Goal: Task Accomplishment & Management: Manage account settings

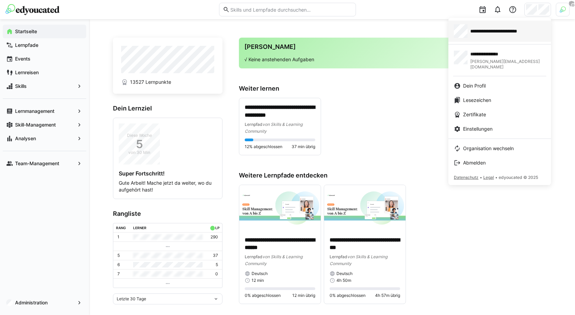
click at [493, 28] on span "**********" at bounding box center [503, 31] width 65 height 7
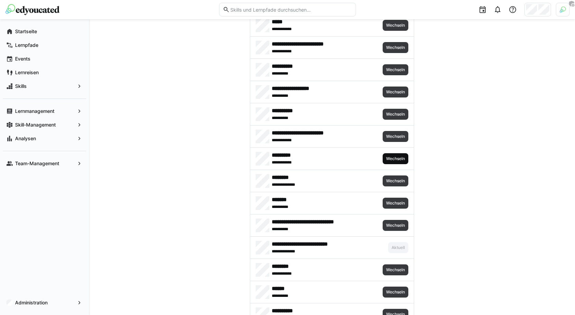
scroll to position [3007, 0]
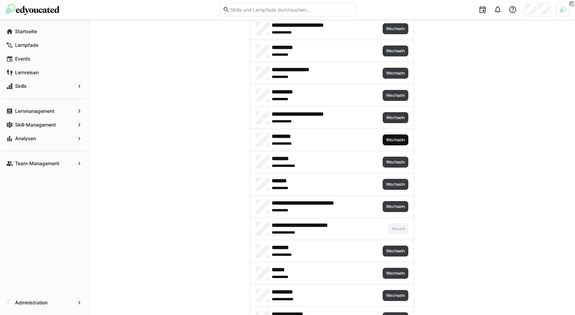
click at [396, 137] on span "Wechseln" at bounding box center [396, 139] width 20 height 5
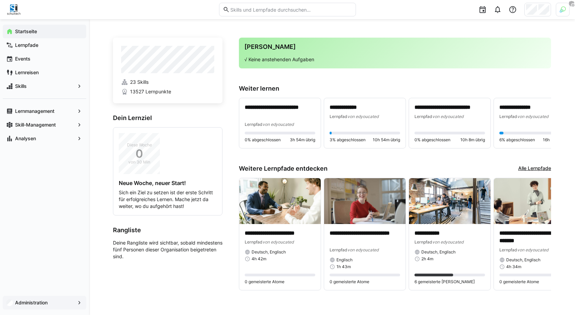
click at [0, 0] on app-navigation-label "Administration" at bounding box center [0, 0] width 0 height 0
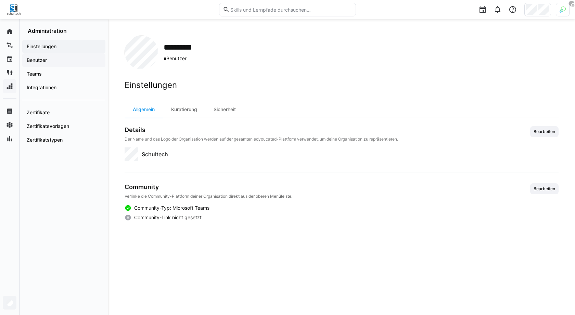
click at [60, 60] on span "Benutzer" at bounding box center [64, 60] width 76 height 7
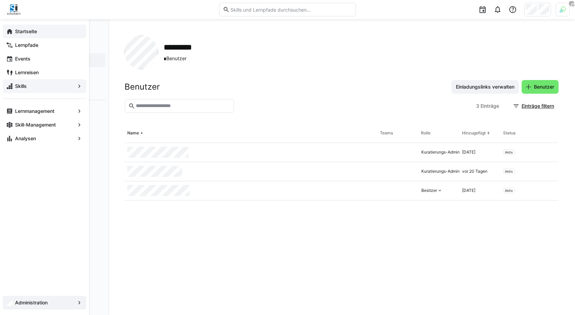
click at [38, 32] on span "Startseite" at bounding box center [48, 31] width 69 height 7
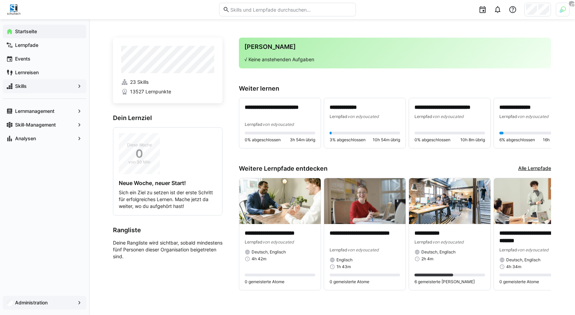
click at [0, 0] on app-navigation-label "Administration" at bounding box center [0, 0] width 0 height 0
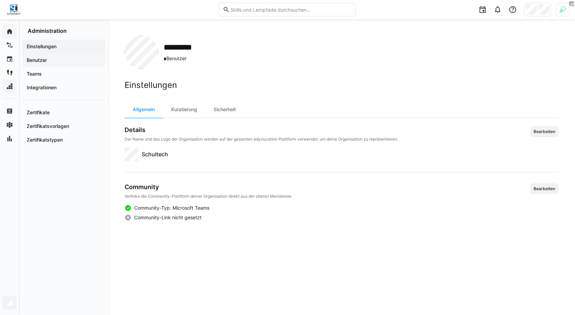
click at [70, 63] on span "Benutzer" at bounding box center [64, 60] width 76 height 7
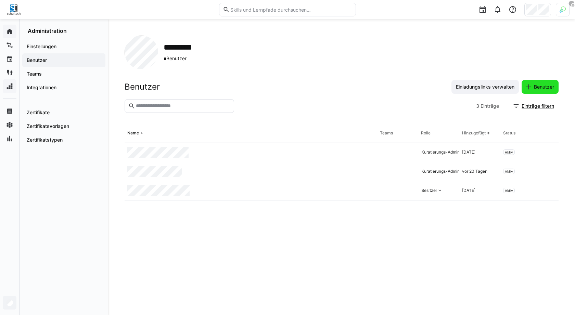
click at [537, 86] on span "Benutzer" at bounding box center [544, 87] width 22 height 7
click at [489, 91] on span "Einladungslinks verwalten" at bounding box center [485, 87] width 67 height 14
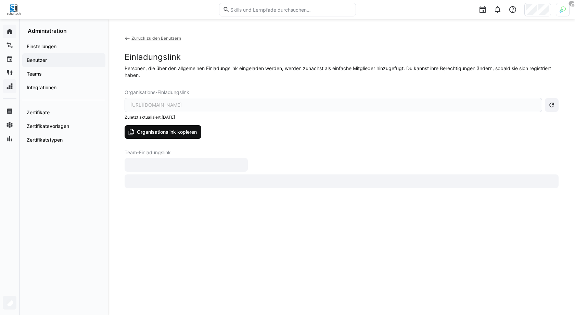
click at [175, 135] on span "Organisationslink kopieren" at bounding box center [167, 132] width 62 height 7
click at [127, 39] on eds-icon at bounding box center [127, 38] width 5 height 5
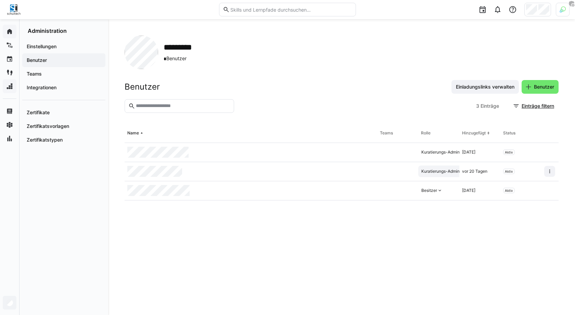
click at [446, 173] on div "Kuratierungs-Admin" at bounding box center [441, 171] width 38 height 5
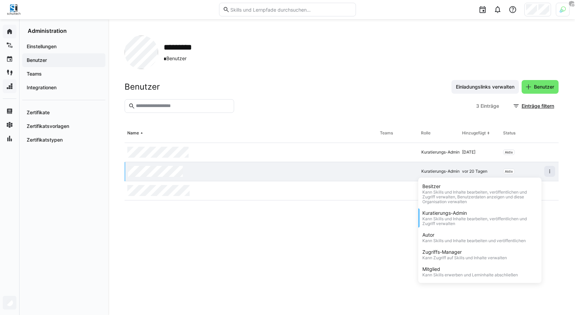
click at [115, 97] on div "********* * Benutzer Benutzer Einladungslinks verwalten Benutzer 3 Einträge Ein…" at bounding box center [341, 167] width 467 height 296
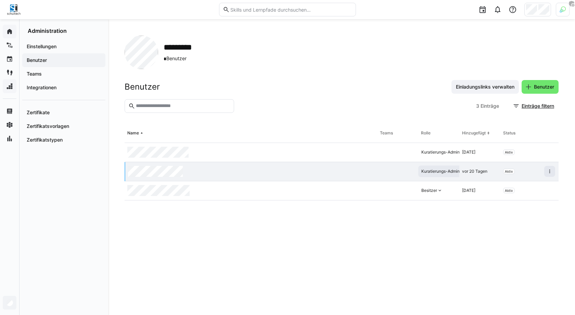
click at [452, 174] on div "Kuratierungs-Admin" at bounding box center [443, 172] width 50 height 12
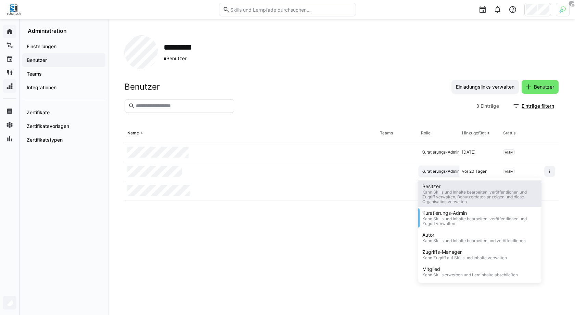
click at [451, 191] on div "Kann Skills und Inhalte bearbeiten, veröffentlichen und Zugriff verwalten, Benu…" at bounding box center [480, 197] width 115 height 14
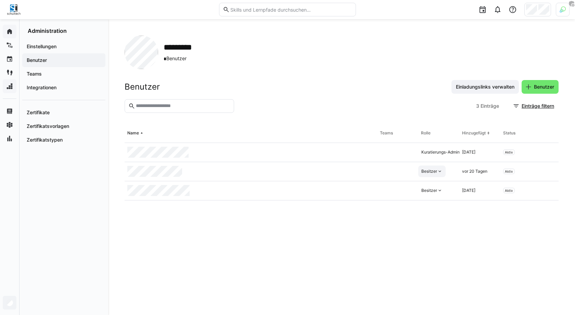
click at [330, 61] on div "********* * Benutzer" at bounding box center [342, 53] width 434 height 34
click at [515, 13] on eds-icon at bounding box center [513, 9] width 8 height 8
click at [486, 27] on div "Hilfecenter besuchen" at bounding box center [481, 27] width 48 height 7
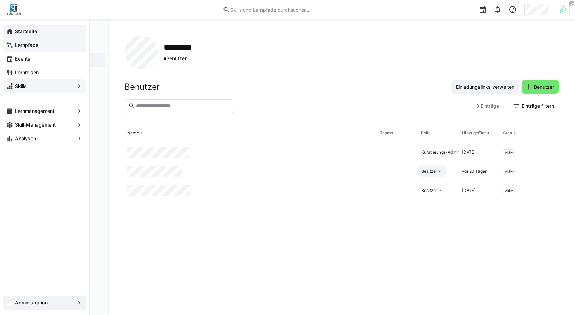
click at [0, 0] on app-navigation-label "Lernpfade" at bounding box center [0, 0] width 0 height 0
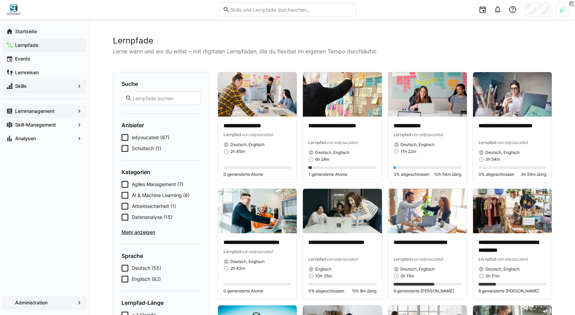
click at [40, 114] on span "Lernmanagement" at bounding box center [44, 111] width 61 height 7
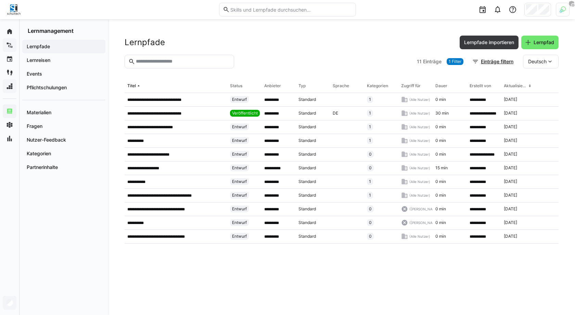
click at [454, 63] on span "1 Filter" at bounding box center [455, 61] width 13 height 5
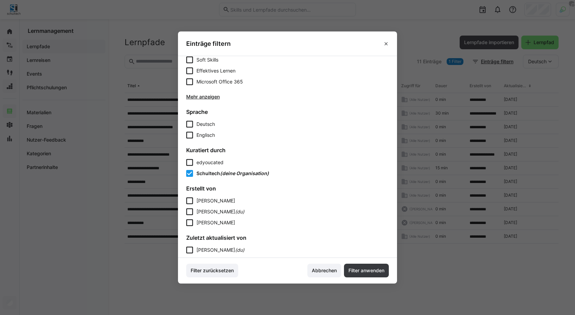
scroll to position [280, 0]
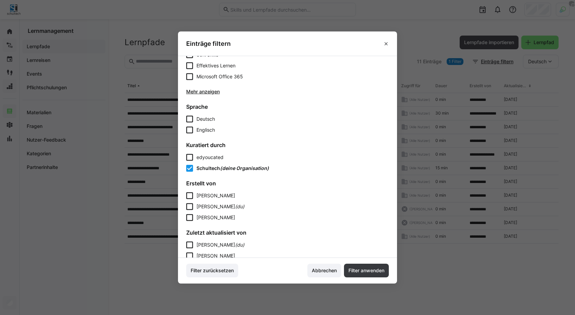
click at [206, 158] on span "edyoucated" at bounding box center [210, 157] width 27 height 6
click at [358, 277] on span "Filter anwenden" at bounding box center [366, 271] width 45 height 14
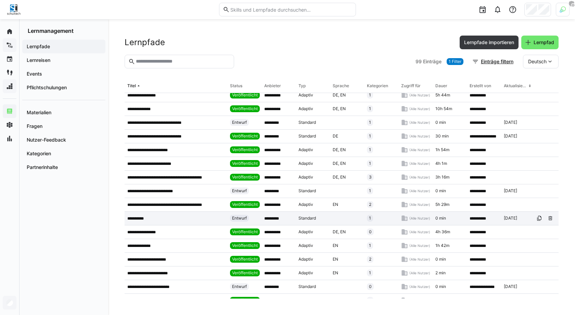
scroll to position [0, 0]
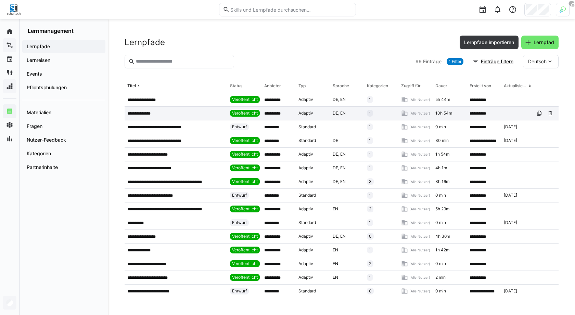
click at [149, 112] on p "**********" at bounding box center [142, 113] width 30 height 5
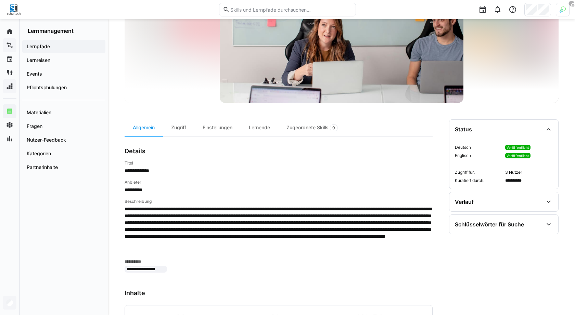
scroll to position [104, 0]
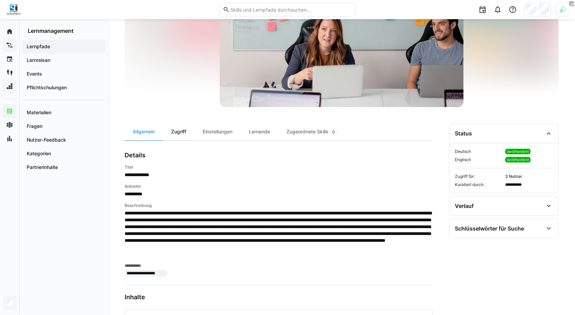
click at [184, 131] on div "Zugriff" at bounding box center [179, 132] width 32 height 17
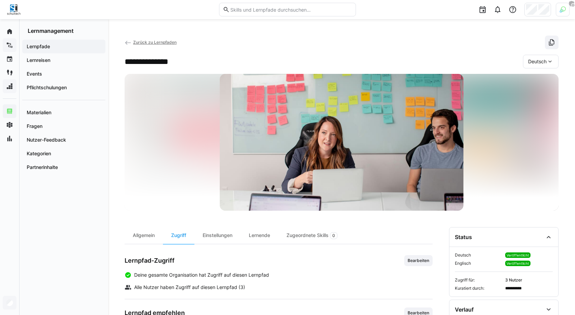
scroll to position [87, 0]
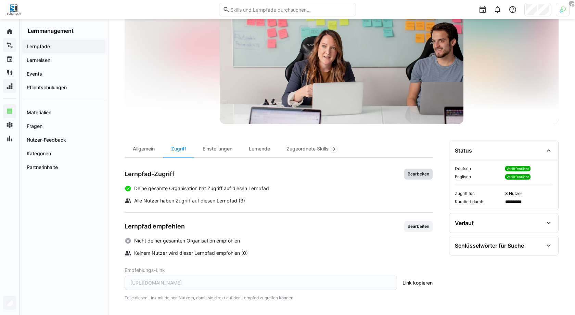
click at [422, 175] on span "Bearbeiten" at bounding box center [418, 174] width 23 height 5
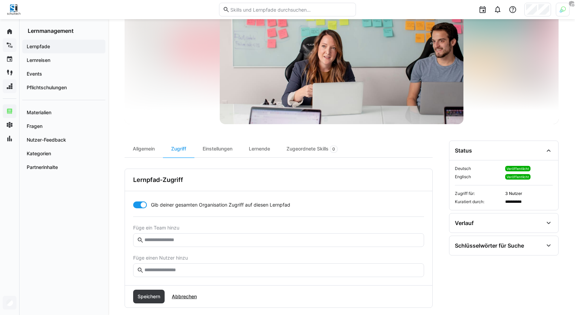
click at [137, 204] on div at bounding box center [140, 205] width 14 height 7
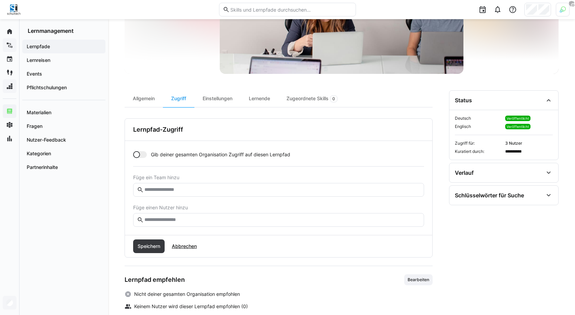
scroll to position [142, 0]
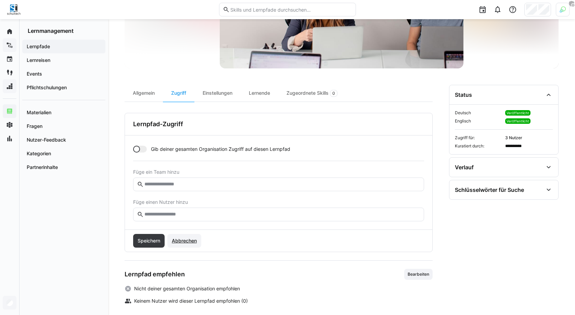
click at [189, 242] on span "Abbrechen" at bounding box center [184, 241] width 27 height 7
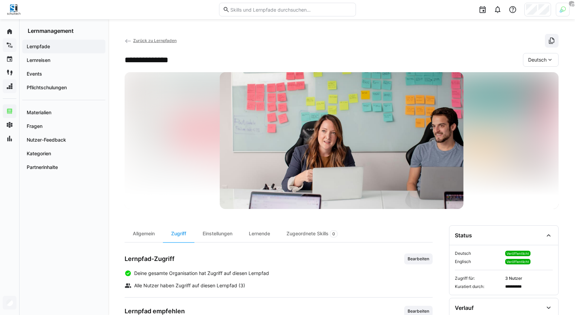
scroll to position [0, 0]
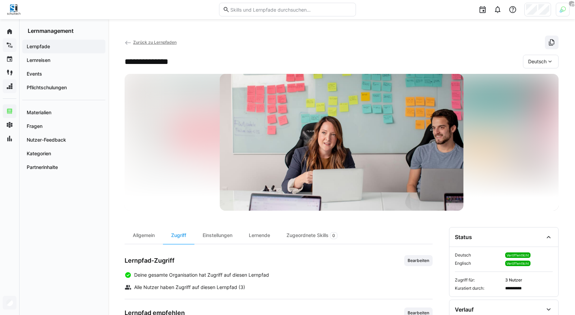
click at [128, 42] on eds-icon at bounding box center [128, 42] width 7 height 7
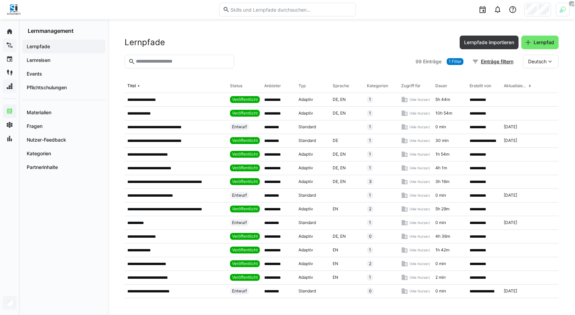
click at [456, 64] on span "1 Filter" at bounding box center [455, 61] width 17 height 7
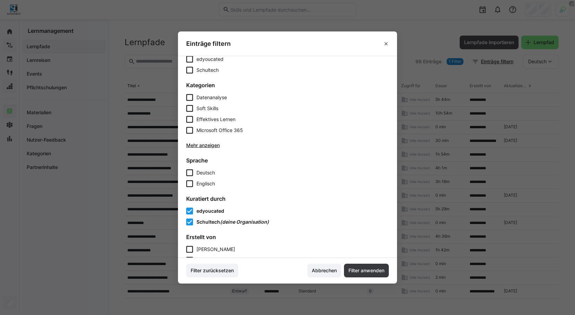
scroll to position [231, 0]
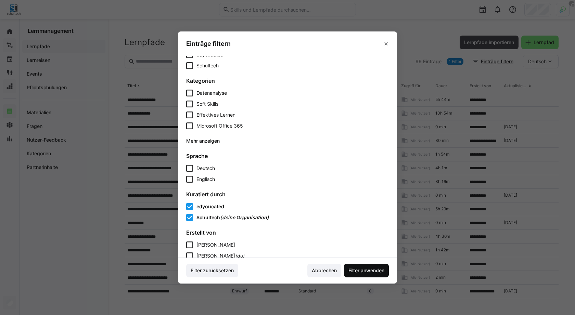
click at [377, 275] on span "Filter anwenden" at bounding box center [366, 271] width 45 height 14
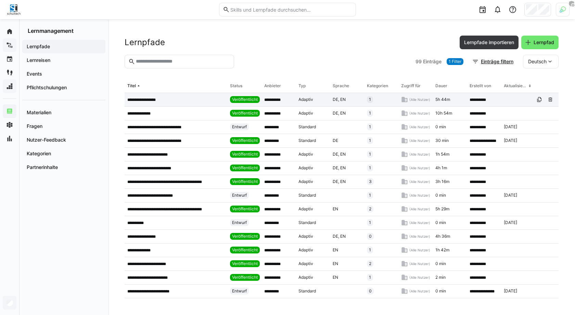
click at [159, 100] on p "**********" at bounding box center [145, 99] width 36 height 5
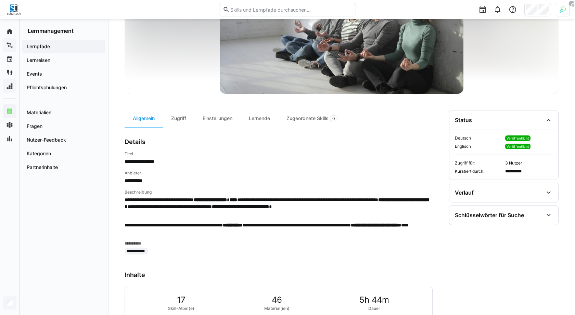
scroll to position [121, 0]
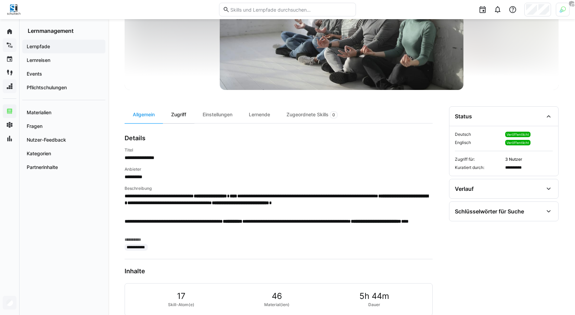
click at [181, 116] on div "Zugriff" at bounding box center [179, 114] width 32 height 17
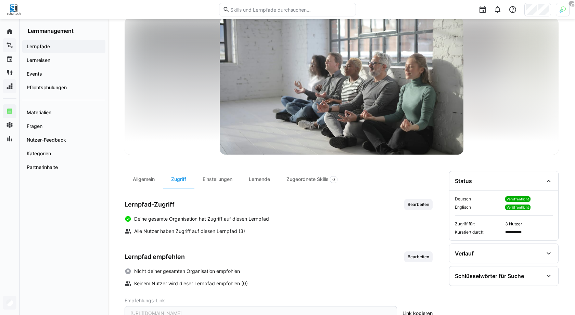
scroll to position [87, 0]
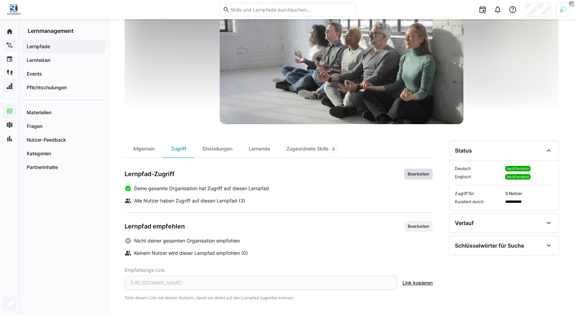
click at [418, 175] on span "Bearbeiten" at bounding box center [418, 174] width 23 height 5
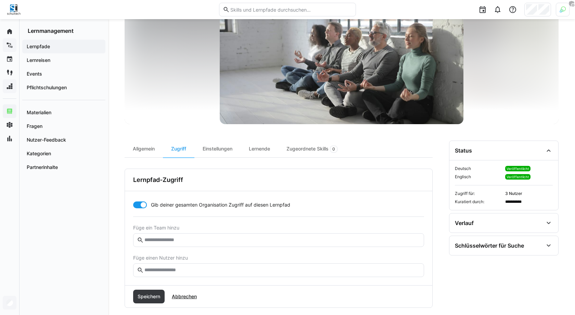
click at [56, 46] on span "Lernpfade" at bounding box center [64, 46] width 76 height 7
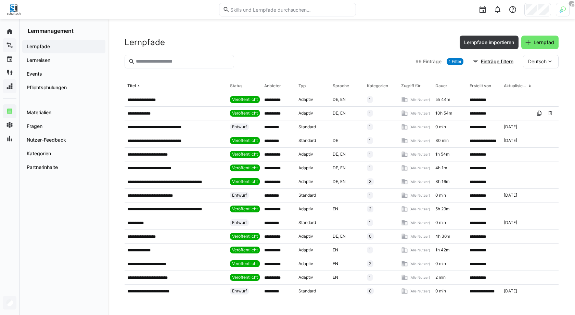
click at [461, 59] on span "1 Filter" at bounding box center [455, 61] width 17 height 7
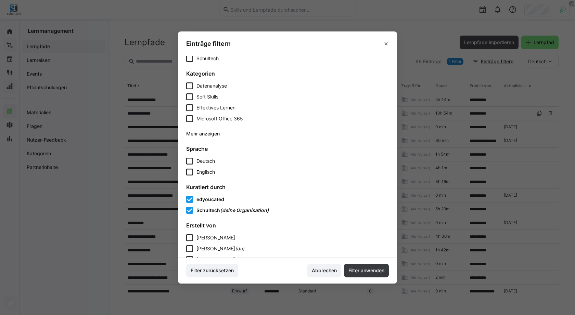
scroll to position [298, 0]
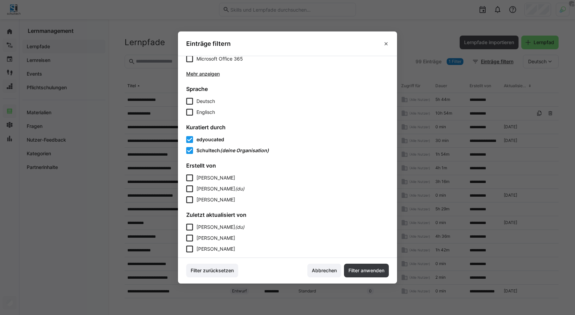
click at [208, 140] on span "edyoucated" at bounding box center [211, 140] width 28 height 6
click at [371, 273] on span "Filter anwenden" at bounding box center [367, 270] width 38 height 7
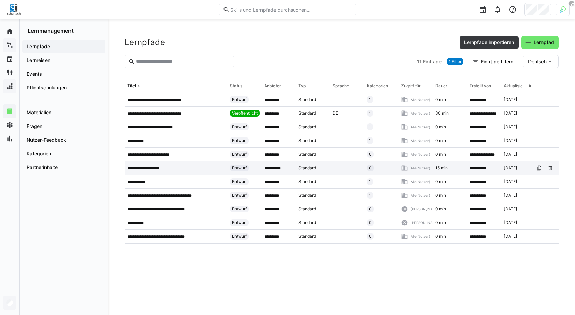
click at [166, 171] on p "**********" at bounding box center [147, 168] width 40 height 5
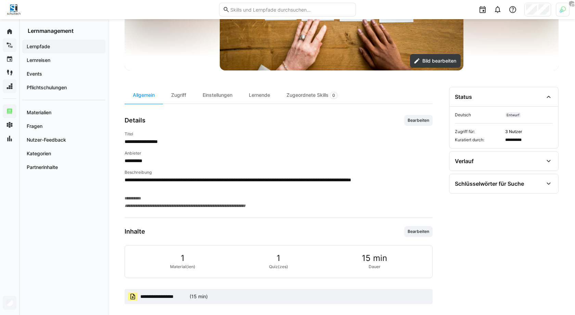
scroll to position [141, 0]
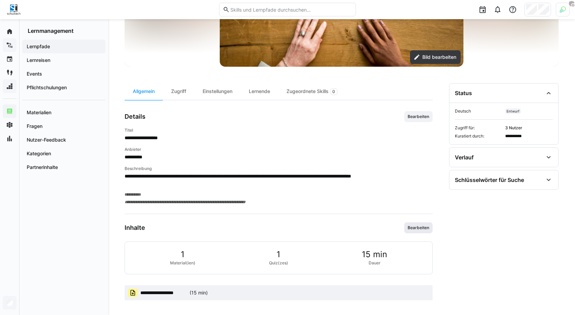
click at [409, 225] on span "Bearbeiten" at bounding box center [418, 227] width 23 height 5
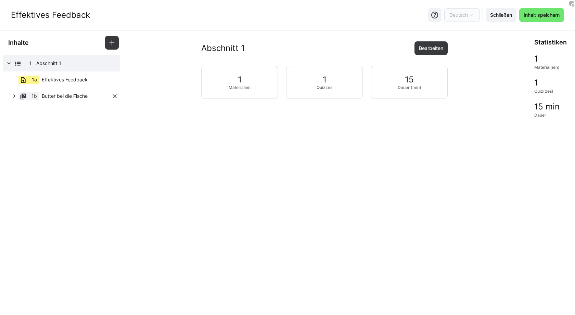
click at [14, 97] on eds-icon at bounding box center [14, 96] width 7 height 7
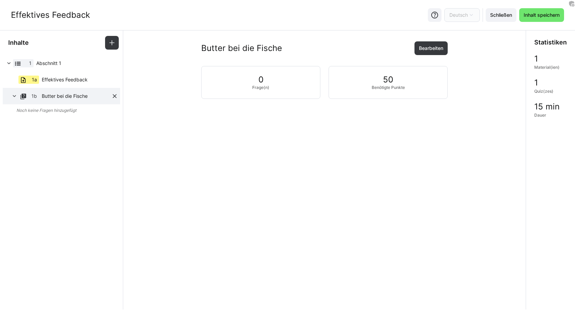
click at [15, 96] on eds-icon at bounding box center [14, 96] width 7 height 7
click at [44, 97] on span "Butter bei die Fische" at bounding box center [77, 96] width 70 height 7
click at [72, 82] on span "Effektives Feedback" at bounding box center [65, 79] width 46 height 7
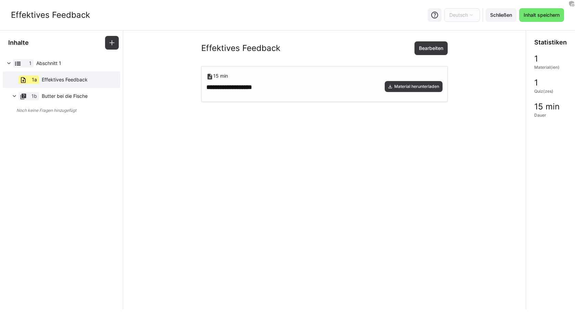
scroll to position [3, 0]
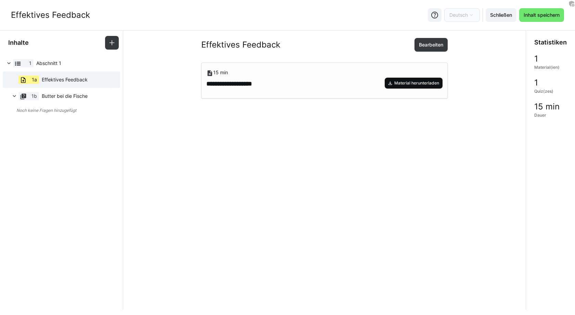
click at [401, 84] on span "Material herunterladen" at bounding box center [417, 82] width 46 height 5
click at [266, 176] on div "**********" at bounding box center [324, 220] width 247 height 315
click at [61, 88] on eds-icon at bounding box center [61, 87] width 5 height 5
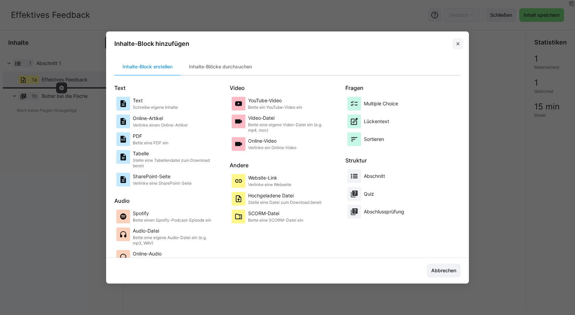
click at [461, 45] on span at bounding box center [458, 43] width 11 height 11
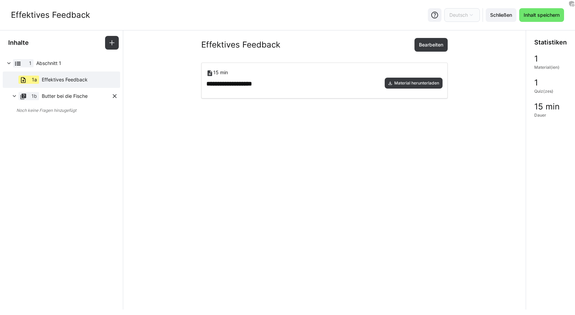
click at [51, 97] on span "Butter bei die Fische" at bounding box center [77, 96] width 70 height 7
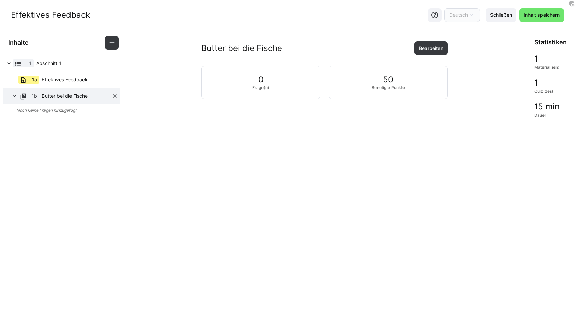
scroll to position [0, 0]
click at [62, 87] on eds-icon at bounding box center [61, 87] width 5 height 5
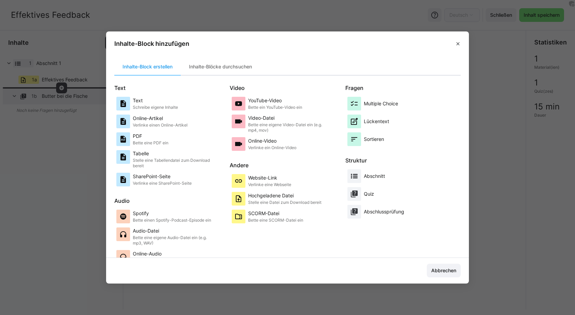
click at [60, 142] on eds-dialog "Inhalte-Block hinzufügen Inhalte-Block erstellen Inhalte-Blöcke durchsuchen Tex…" at bounding box center [287, 157] width 575 height 315
click at [459, 44] on eds-icon at bounding box center [457, 43] width 5 height 5
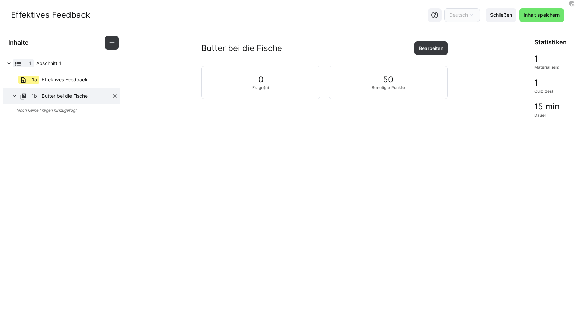
click at [71, 97] on span "Butter bei die Fische" at bounding box center [77, 96] width 70 height 7
click at [61, 105] on eds-icon at bounding box center [61, 104] width 5 height 5
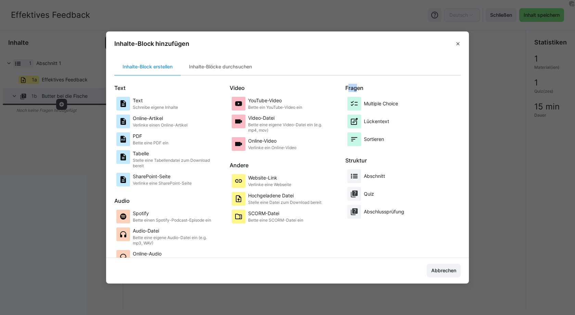
drag, startPoint x: 347, startPoint y: 90, endPoint x: 354, endPoint y: 90, distance: 7.2
click at [354, 90] on p "Fragen" at bounding box center [403, 88] width 115 height 8
click at [356, 90] on p "Fragen" at bounding box center [403, 88] width 115 height 8
click at [383, 106] on p "Multiple Choice" at bounding box center [381, 103] width 34 height 7
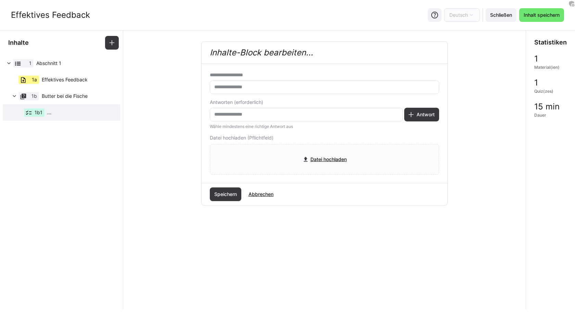
click at [254, 86] on input "text" at bounding box center [325, 87] width 222 height 6
type input "****"
click at [256, 115] on input "text" at bounding box center [307, 115] width 186 height 6
type input "*******"
click at [417, 114] on span "Antwort" at bounding box center [426, 114] width 20 height 7
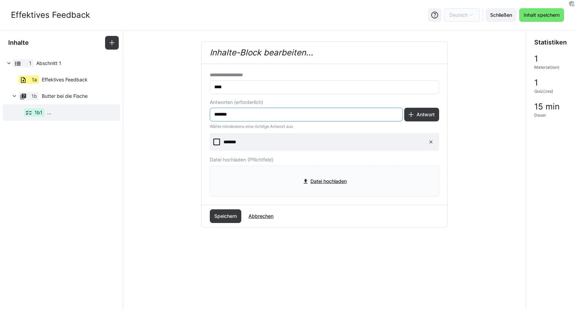
click at [277, 115] on input "*******" at bounding box center [307, 115] width 186 height 6
type input "******"
click at [425, 114] on span "Antwort" at bounding box center [426, 114] width 20 height 7
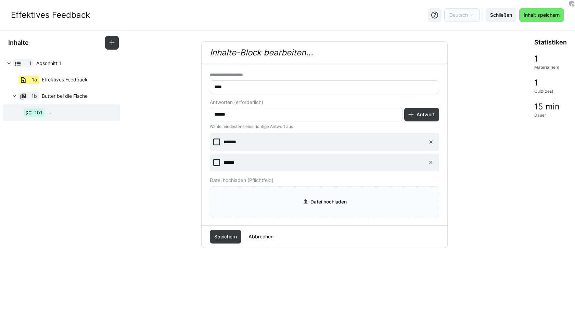
click at [216, 142] on icon at bounding box center [216, 142] width 7 height 7
click at [251, 90] on eds-input "****" at bounding box center [324, 87] width 229 height 14
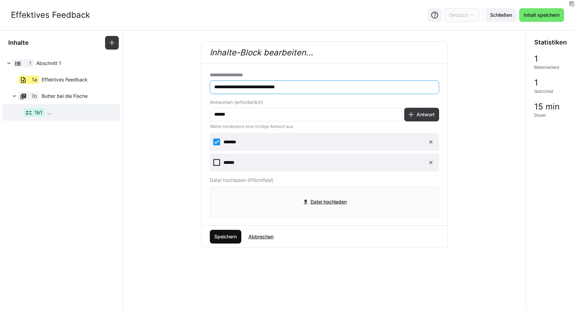
type input "**********"
click at [226, 236] on span "Speichern" at bounding box center [225, 237] width 25 height 7
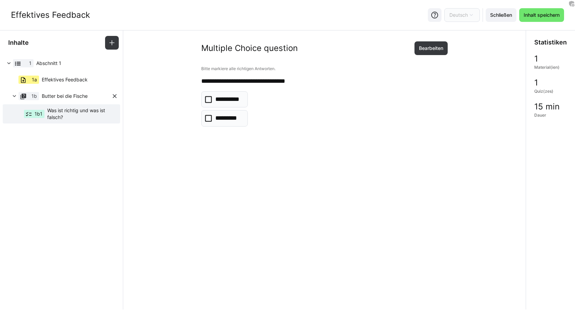
click at [74, 96] on span "Butter bei die Fische" at bounding box center [77, 96] width 70 height 7
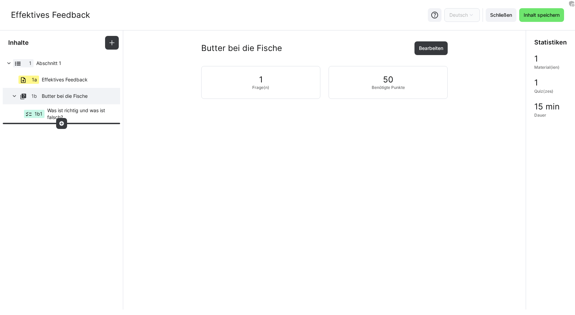
click at [63, 124] on eds-icon at bounding box center [61, 123] width 5 height 5
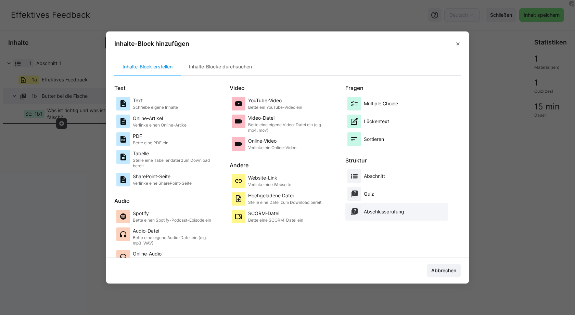
click at [378, 212] on p "Abschlussprüfung" at bounding box center [384, 212] width 40 height 7
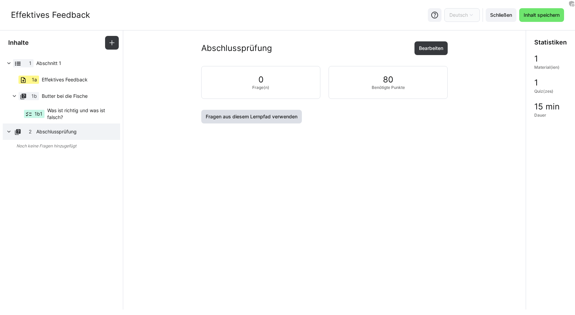
click at [235, 117] on span "Fragen aus diesem Lernpfad verwenden" at bounding box center [252, 116] width 94 height 7
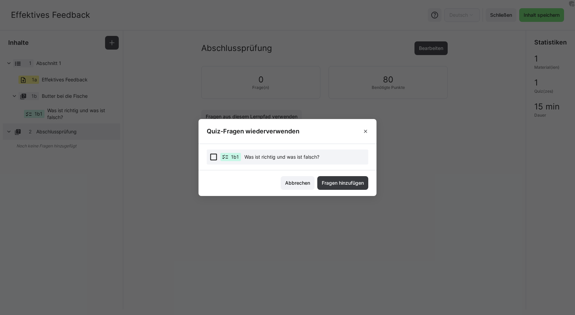
click at [235, 155] on span "1b1" at bounding box center [235, 157] width 8 height 7
click at [335, 185] on span "Fragen hinzufügen" at bounding box center [343, 183] width 44 height 7
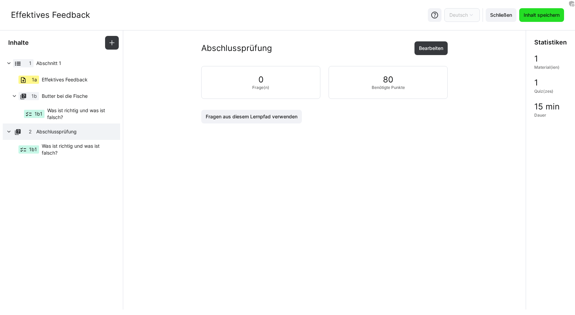
click at [547, 20] on span "Inhalt speichern" at bounding box center [541, 15] width 45 height 14
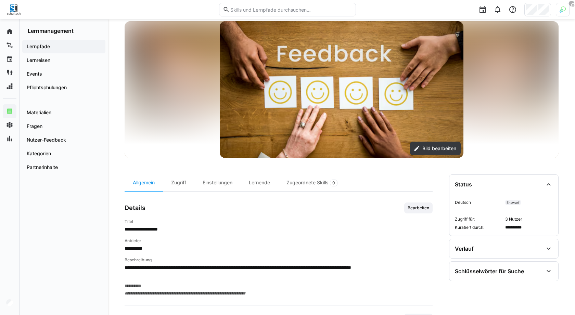
scroll to position [141, 0]
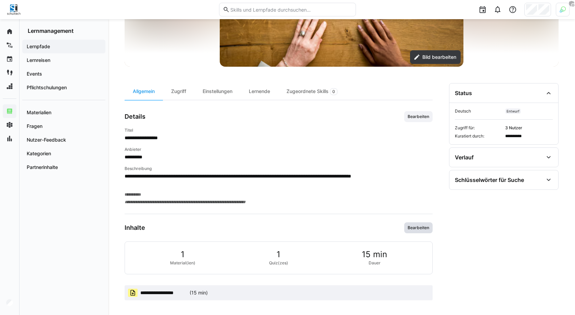
click at [427, 231] on span "Bearbeiten" at bounding box center [418, 228] width 28 height 11
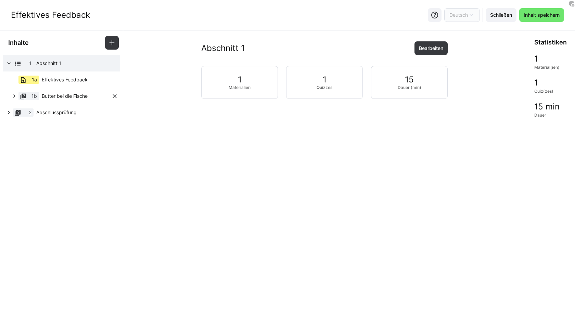
click at [16, 97] on eds-icon at bounding box center [14, 96] width 7 height 7
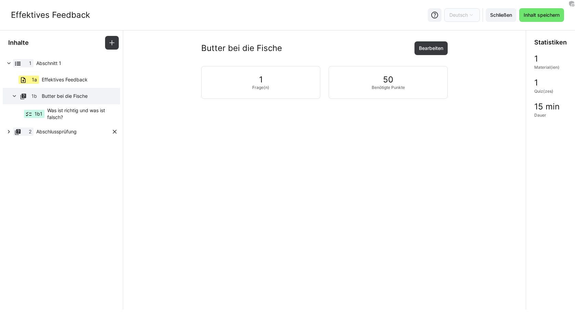
click at [8, 129] on eds-icon at bounding box center [8, 131] width 7 height 7
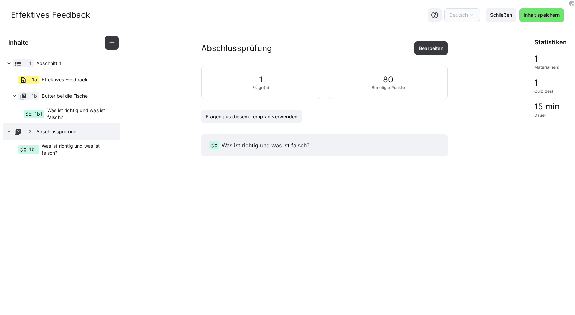
click at [547, 6] on div "Effektives Feedback Deutsch Schließen Inhalt speichern" at bounding box center [287, 15] width 575 height 30
click at [547, 12] on span "Inhalt speichern" at bounding box center [542, 15] width 38 height 7
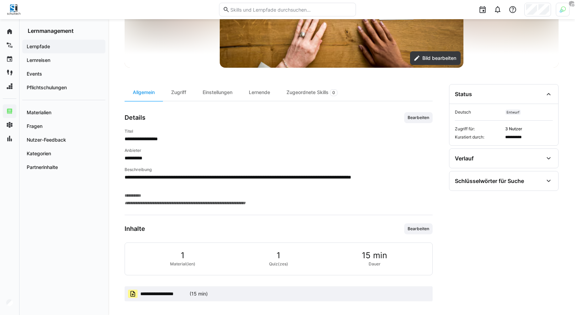
scroll to position [141, 0]
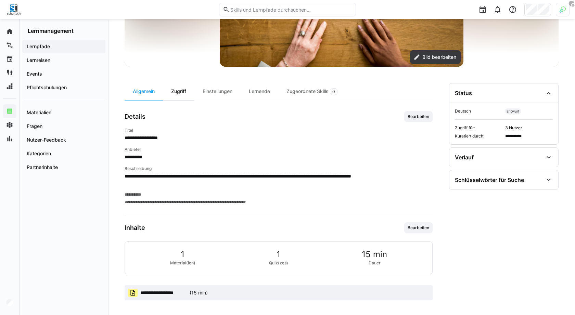
click at [177, 97] on div "Zugriff" at bounding box center [179, 91] width 32 height 17
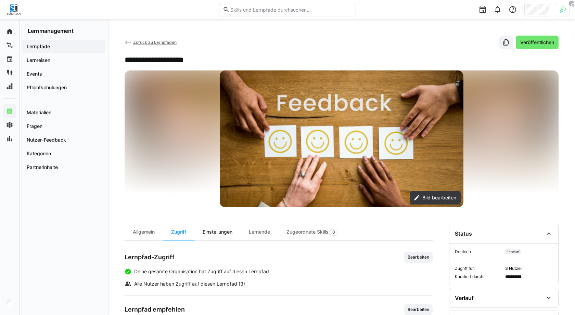
click at [222, 238] on div "Einstellungen" at bounding box center [218, 232] width 46 height 17
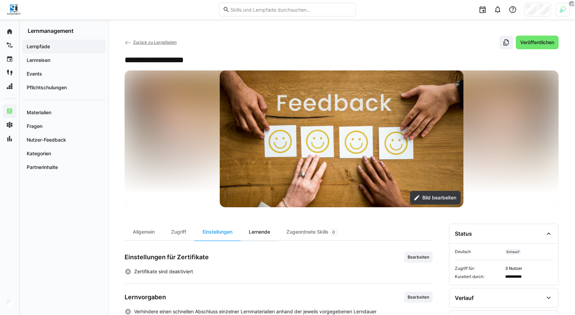
click at [265, 237] on div "Lernende" at bounding box center [260, 232] width 38 height 17
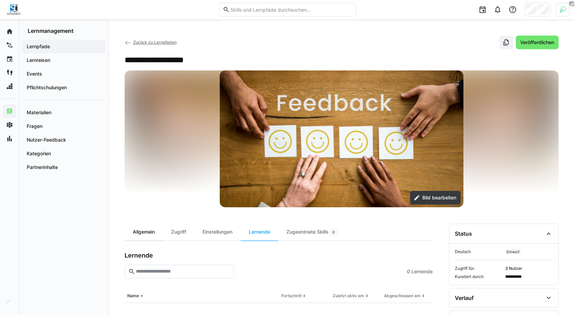
click at [149, 238] on div "Allgemein" at bounding box center [144, 232] width 38 height 17
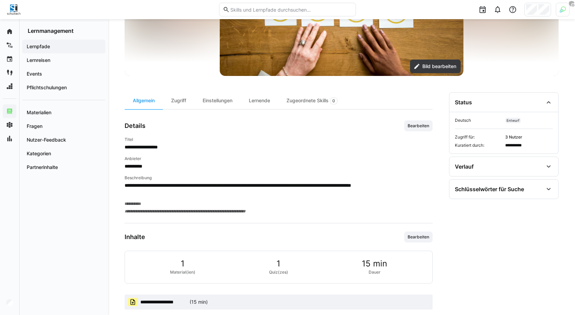
scroll to position [127, 0]
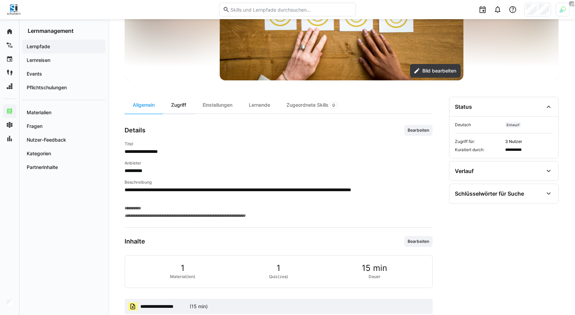
click at [183, 101] on div "Zugriff" at bounding box center [179, 105] width 32 height 17
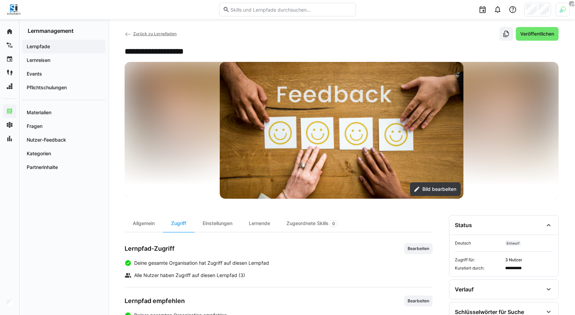
scroll to position [11, 0]
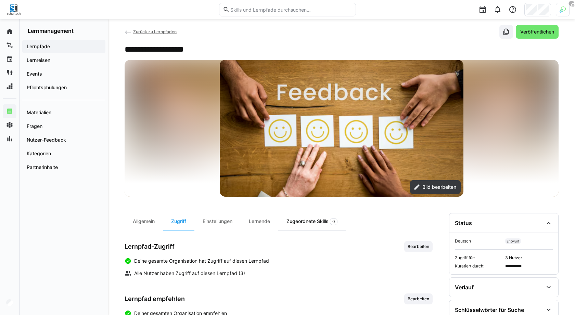
click at [313, 224] on div "Zugeordnete Skills 0" at bounding box center [311, 221] width 67 height 17
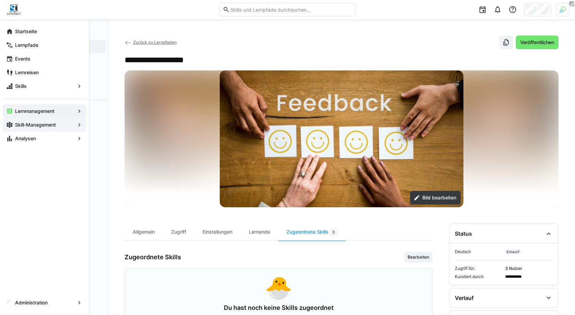
click at [36, 128] on span "Skill-Management" at bounding box center [44, 125] width 61 height 7
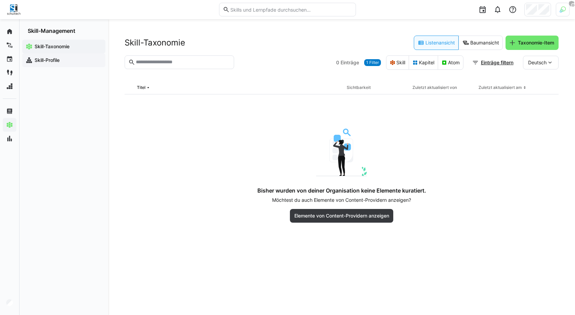
click at [68, 61] on span "Skill-Profile" at bounding box center [68, 60] width 68 height 7
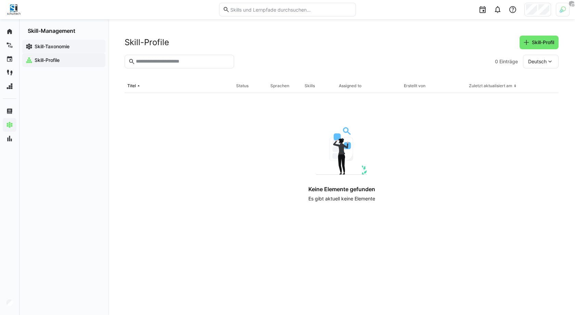
click at [0, 0] on app-navigation-label "Skill-Taxonomie" at bounding box center [0, 0] width 0 height 0
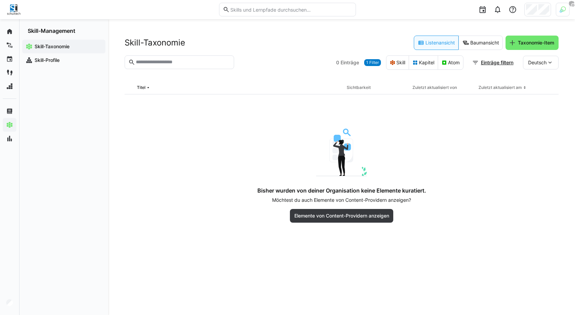
click at [375, 63] on span "1 Filter" at bounding box center [372, 62] width 13 height 5
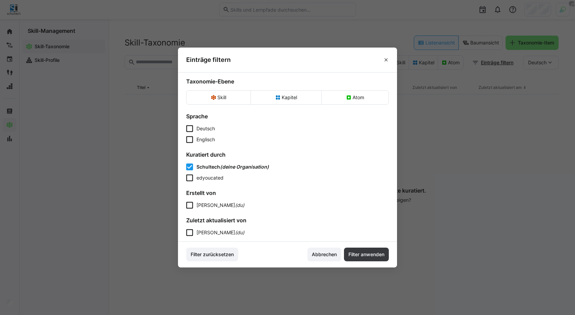
click at [232, 178] on eds-checkbox "edyoucated" at bounding box center [287, 178] width 203 height 7
click at [374, 252] on span "Filter anwenden" at bounding box center [367, 254] width 38 height 7
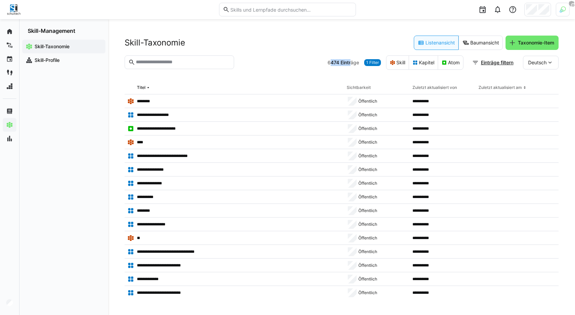
drag, startPoint x: 329, startPoint y: 61, endPoint x: 349, endPoint y: 61, distance: 20.5
click at [349, 61] on app-item-count "6474 Einträge" at bounding box center [344, 62] width 32 height 7
click at [345, 61] on span "Einträge" at bounding box center [350, 62] width 18 height 7
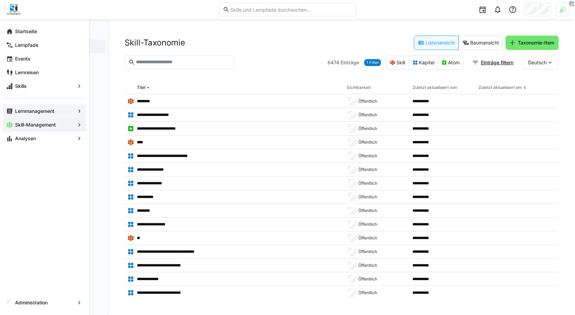
click at [0, 0] on app-navigation-label "Lernmanagement" at bounding box center [0, 0] width 0 height 0
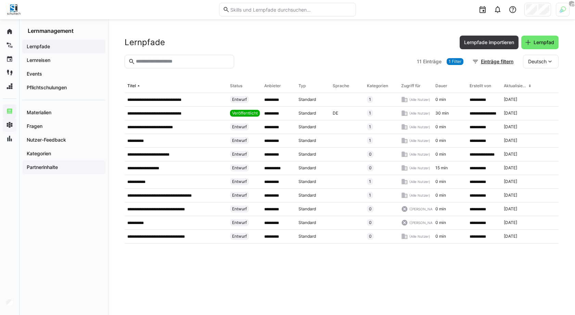
click at [0, 0] on app-navigation-label "Partnerinhalte" at bounding box center [0, 0] width 0 height 0
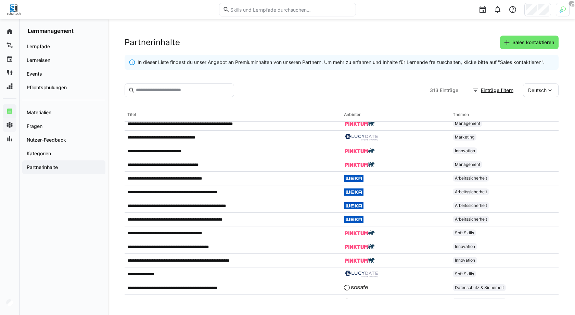
scroll to position [1860, 0]
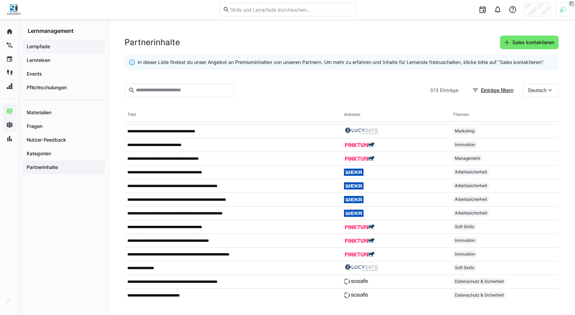
click at [56, 47] on span "Lernpfade" at bounding box center [64, 46] width 76 height 7
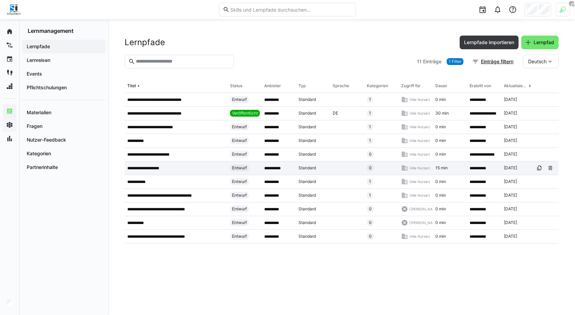
click at [170, 171] on div "**********" at bounding box center [176, 169] width 103 height 14
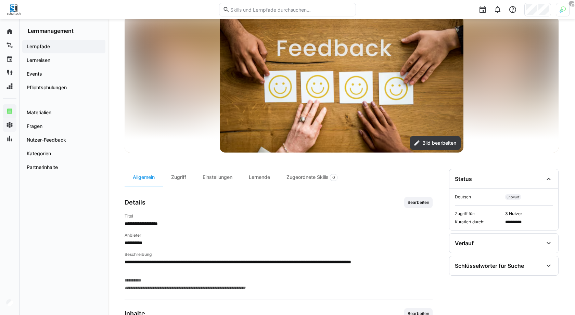
scroll to position [141, 0]
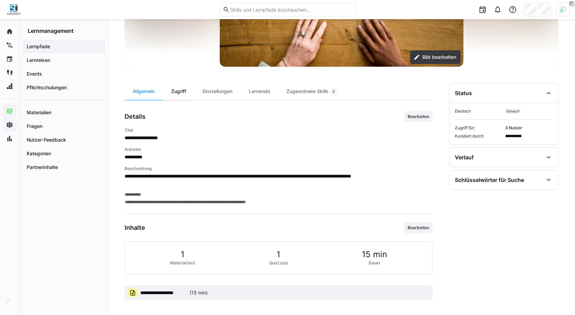
click at [180, 95] on div "Zugriff" at bounding box center [179, 91] width 32 height 17
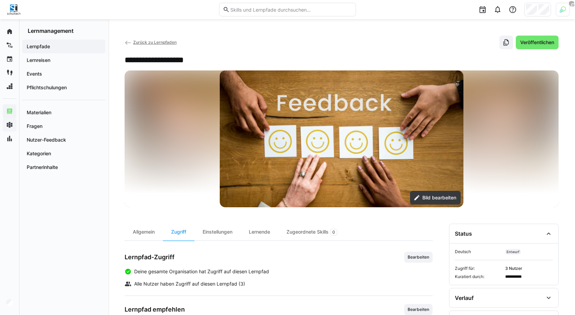
scroll to position [83, 0]
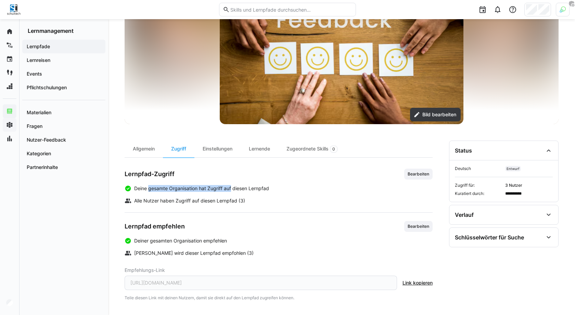
drag, startPoint x: 149, startPoint y: 188, endPoint x: 232, endPoint y: 187, distance: 83.2
click at [232, 187] on span "Deine gesamte Organisation hat Zugriff auf diesen Lernpfad" at bounding box center [201, 188] width 135 height 7
drag, startPoint x: 152, startPoint y: 238, endPoint x: 198, endPoint y: 240, distance: 45.9
click at [198, 240] on span "Deiner gesamten Organisation empfehlen" at bounding box center [180, 241] width 93 height 7
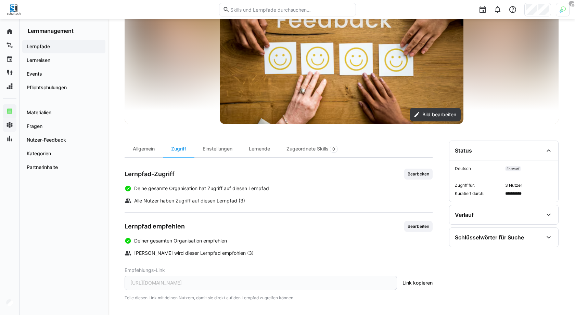
click at [237, 229] on div "Lernpfad empfehlen Bearbeiten" at bounding box center [279, 226] width 308 height 11
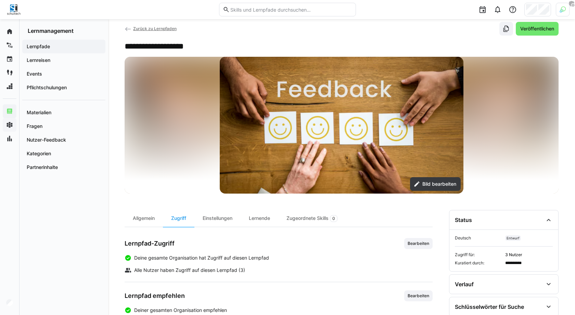
scroll to position [7, 0]
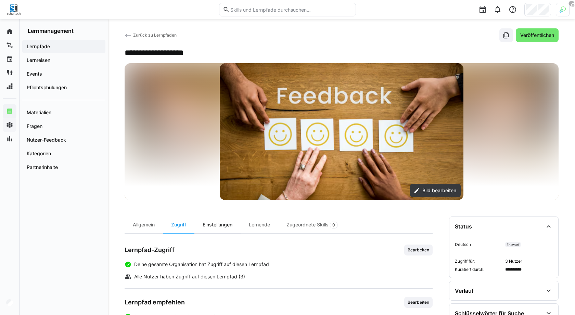
click at [228, 226] on div "Einstellungen" at bounding box center [218, 225] width 46 height 17
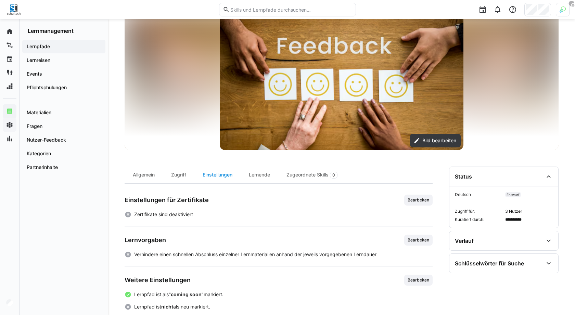
scroll to position [67, 0]
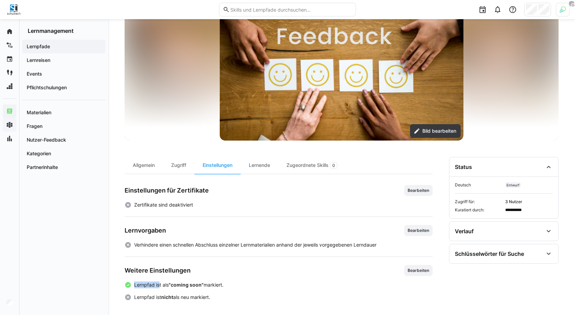
drag, startPoint x: 159, startPoint y: 282, endPoint x: 203, endPoint y: 279, distance: 44.9
click at [203, 279] on div "Weitere Einstellungen Bearbeiten Lernpfad ist als "coming soon" markiert. Lernp…" at bounding box center [279, 283] width 308 height 36
click at [186, 285] on strong ""coming soon"" at bounding box center [186, 285] width 35 height 6
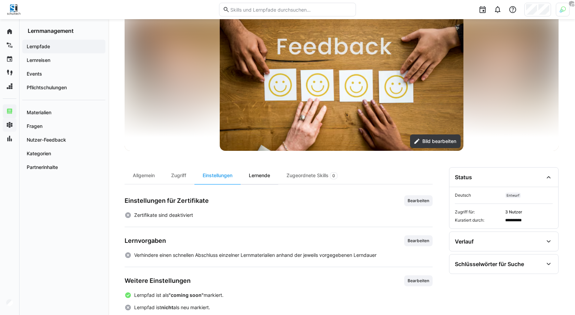
click at [261, 176] on div "Lernende" at bounding box center [260, 175] width 38 height 17
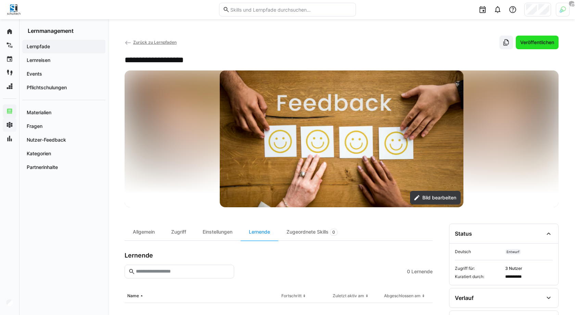
click at [528, 43] on span "Veröffentlichen" at bounding box center [537, 42] width 36 height 7
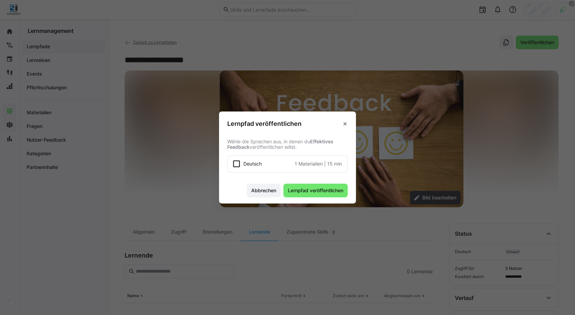
click at [275, 165] on div "Deutsch 1 Materialien | 15 min" at bounding box center [292, 164] width 99 height 7
click at [313, 192] on span "Lernpfad veröffentlichen" at bounding box center [316, 190] width 58 height 7
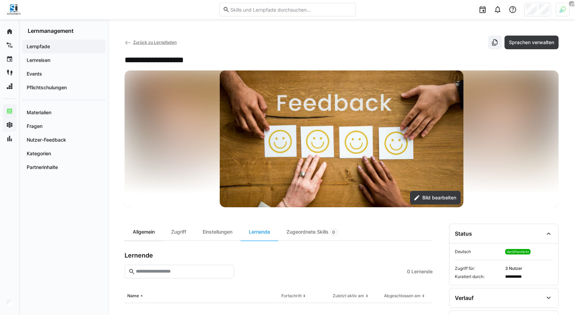
click at [148, 233] on div "Allgemein" at bounding box center [144, 232] width 38 height 17
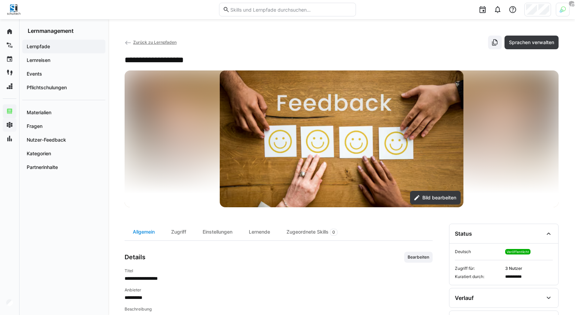
scroll to position [141, 0]
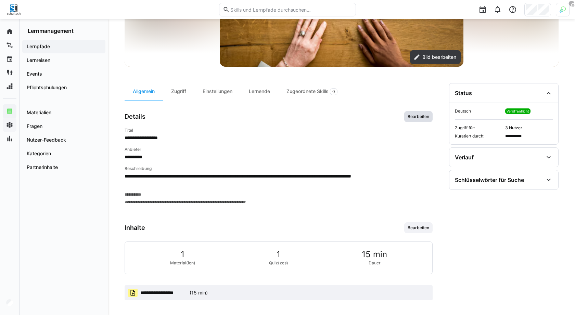
click at [424, 116] on span "Bearbeiten" at bounding box center [418, 116] width 23 height 5
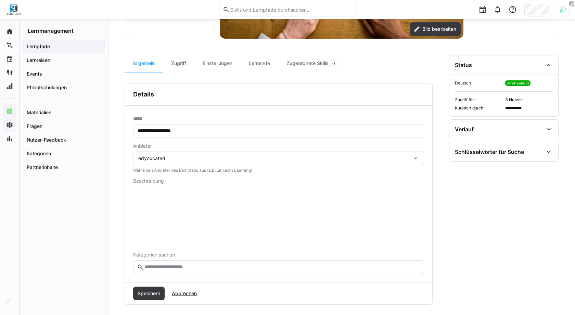
scroll to position [193, 0]
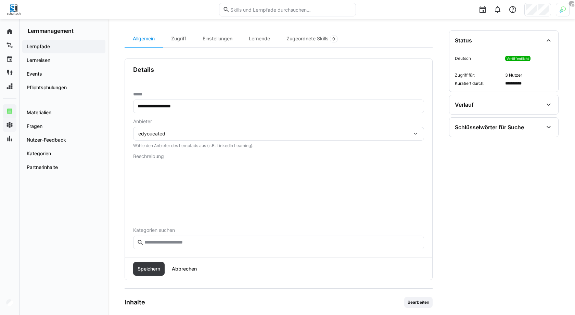
click at [132, 179] on div "**********" at bounding box center [279, 169] width 308 height 177
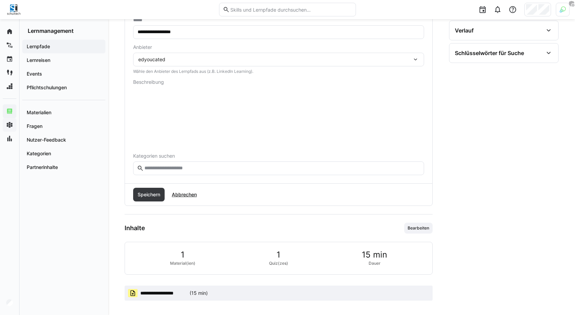
click at [166, 168] on input "text" at bounding box center [282, 168] width 277 height 6
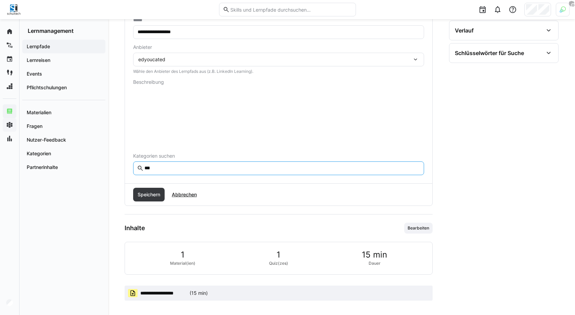
type input "****"
type input "*"
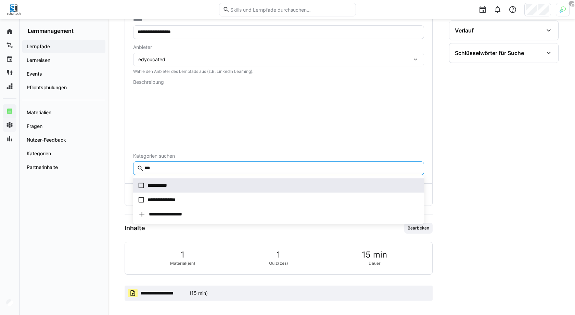
type input "***"
click at [154, 187] on span "**********" at bounding box center [159, 185] width 22 height 7
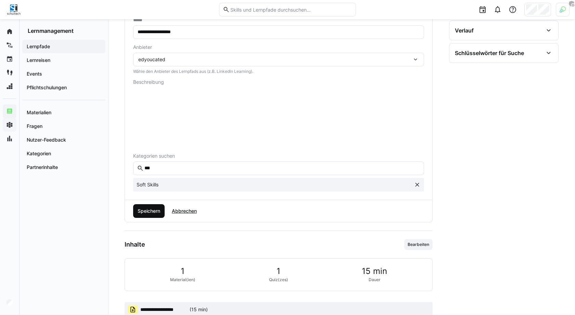
click at [154, 213] on span "Speichern" at bounding box center [149, 211] width 25 height 7
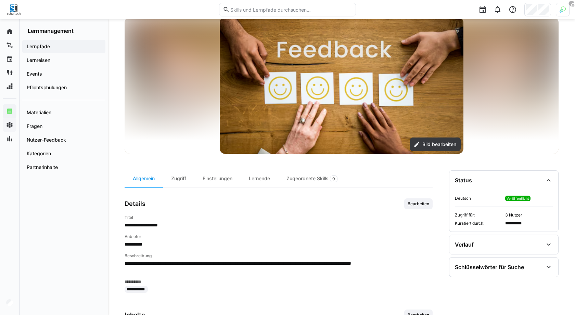
scroll to position [0, 0]
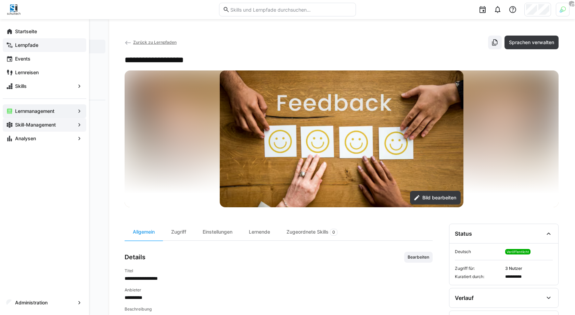
click at [0, 0] on app-navigation-label "Lernpfade" at bounding box center [0, 0] width 0 height 0
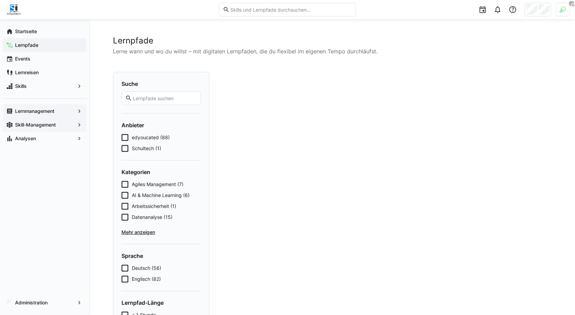
scroll to position [18, 0]
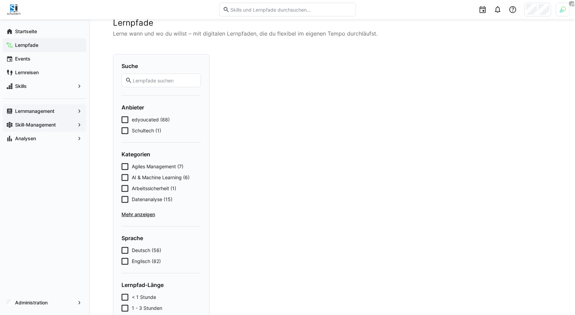
click at [145, 130] on span "Schultech (1)" at bounding box center [146, 130] width 29 height 7
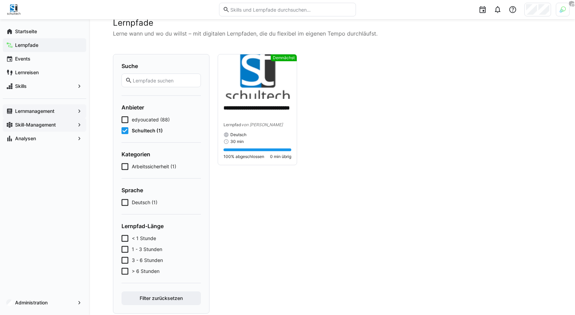
scroll to position [31, 0]
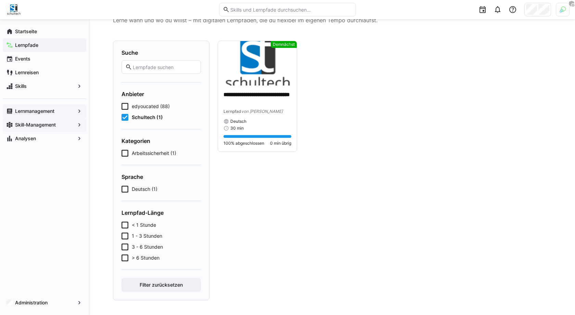
click at [152, 157] on form "Suche Anbieter edyoucated (88) Schultech (1) Kategorien Arbeitssicherheit (1) S…" at bounding box center [161, 170] width 79 height 243
click at [152, 153] on span "Arbeitssicherheit (1)" at bounding box center [154, 153] width 45 height 7
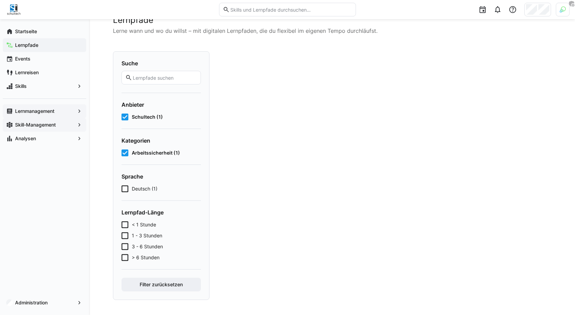
click at [152, 153] on span "Arbeitssicherheit (1)" at bounding box center [156, 153] width 48 height 7
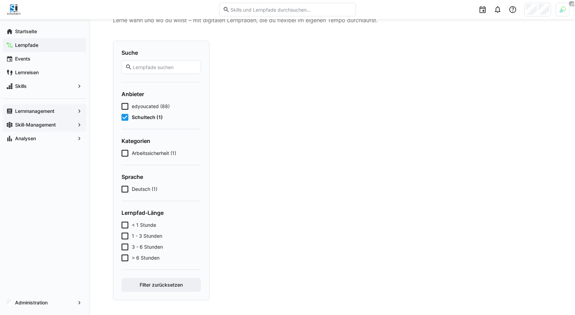
click at [149, 120] on span "Schultech (1)" at bounding box center [147, 117] width 31 height 7
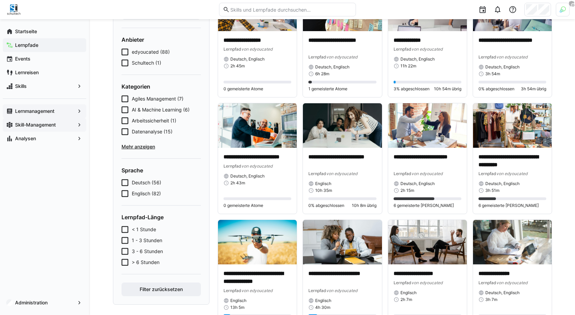
scroll to position [74, 0]
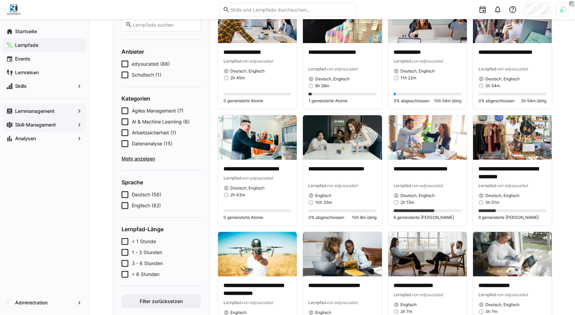
click at [142, 157] on span "Mehr anzeigen" at bounding box center [161, 158] width 79 height 7
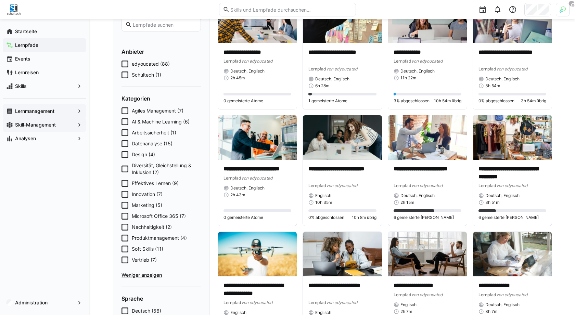
click at [137, 247] on span "Soft Skills (11)" at bounding box center [148, 249] width 32 height 7
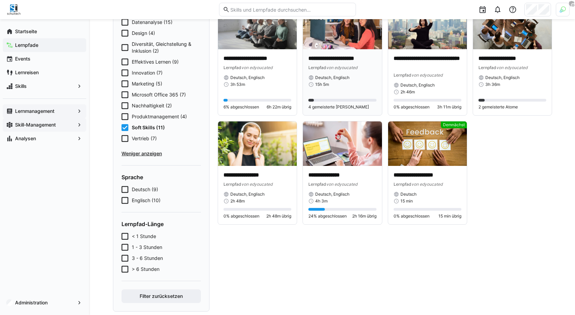
scroll to position [196, 0]
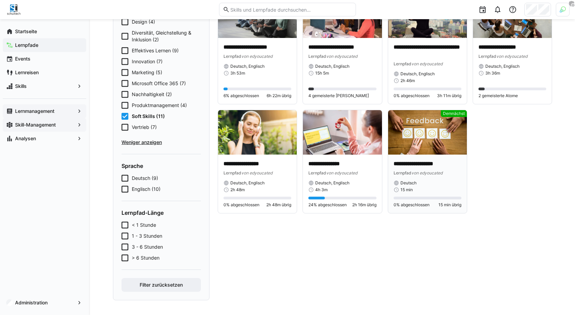
click at [423, 178] on div "**********" at bounding box center [428, 176] width 68 height 33
click at [429, 145] on img at bounding box center [427, 132] width 79 height 45
click at [426, 155] on div "**********" at bounding box center [427, 184] width 79 height 59
click at [426, 153] on img at bounding box center [427, 132] width 79 height 45
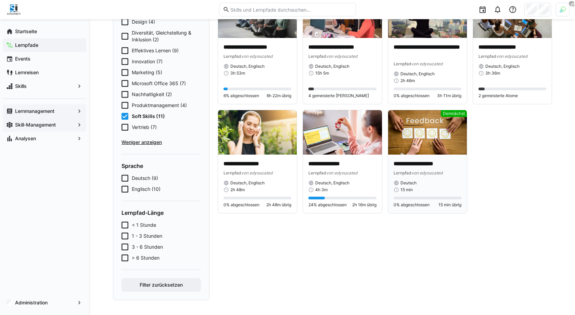
click at [426, 153] on img at bounding box center [427, 132] width 79 height 45
click at [0, 0] on app-navigation-label "Lernmanagement" at bounding box center [0, 0] width 0 height 0
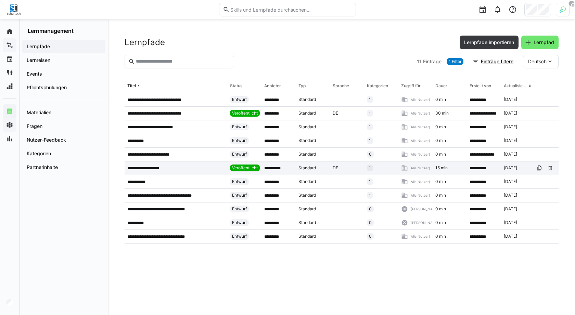
click at [154, 170] on p "**********" at bounding box center [147, 168] width 40 height 5
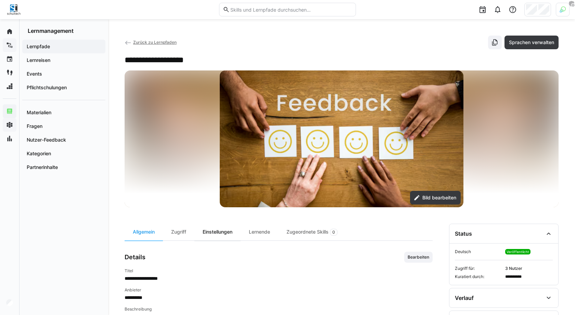
click at [228, 231] on div "Einstellungen" at bounding box center [218, 232] width 46 height 17
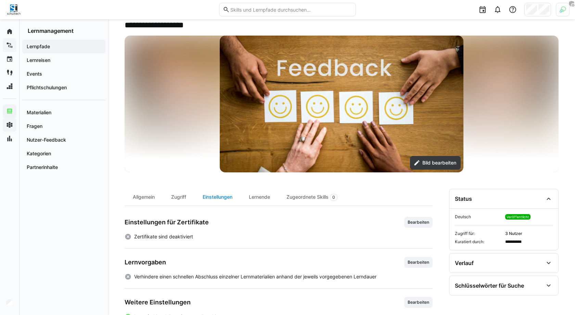
scroll to position [67, 0]
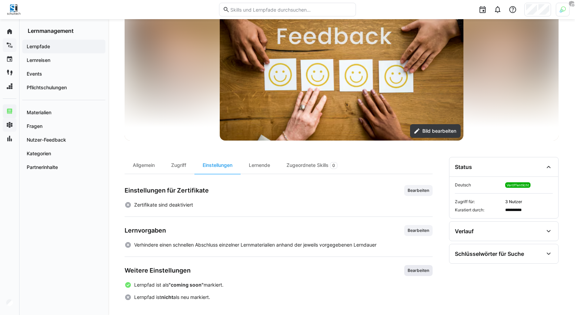
click at [421, 270] on span "Bearbeiten" at bounding box center [418, 270] width 23 height 5
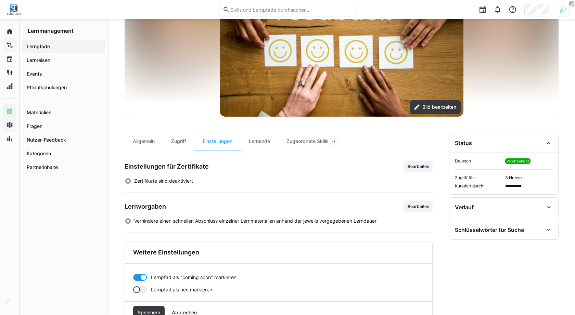
scroll to position [114, 0]
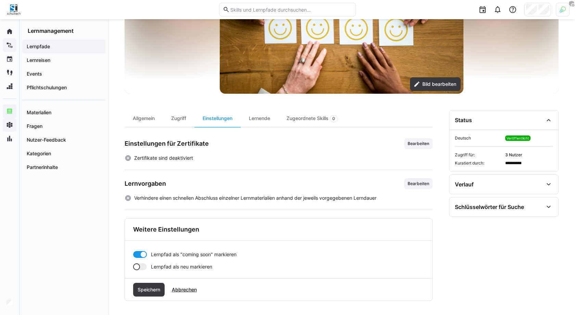
click at [143, 253] on div at bounding box center [143, 254] width 7 height 7
click at [152, 291] on span "Speichern" at bounding box center [149, 290] width 25 height 7
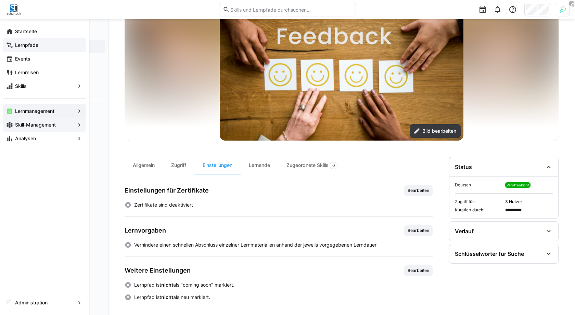
click at [0, 0] on app-navigation-label "Lernpfade" at bounding box center [0, 0] width 0 height 0
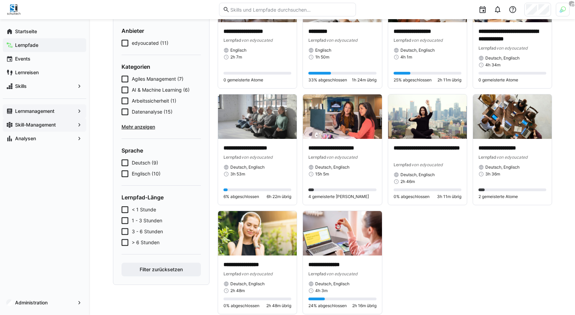
scroll to position [100, 0]
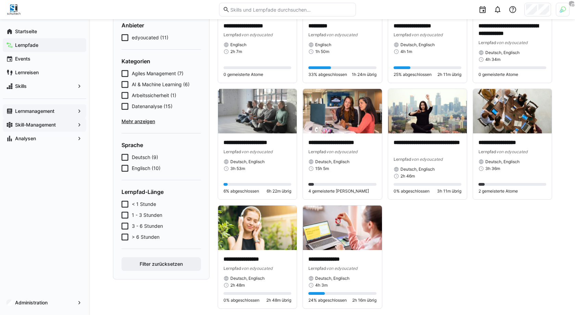
click at [146, 120] on span "Mehr anzeigen" at bounding box center [161, 121] width 79 height 7
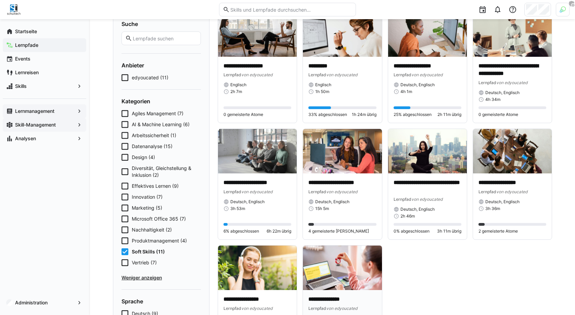
scroll to position [68, 0]
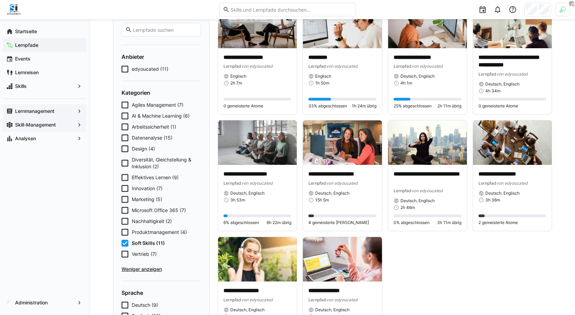
click at [0, 0] on app-navigation-label "Lernmanagement" at bounding box center [0, 0] width 0 height 0
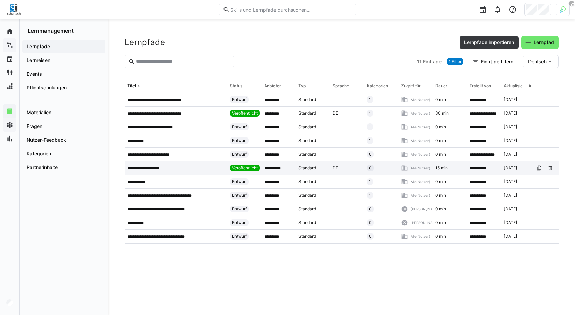
click at [179, 169] on app-table-first-column "**********" at bounding box center [175, 168] width 97 height 5
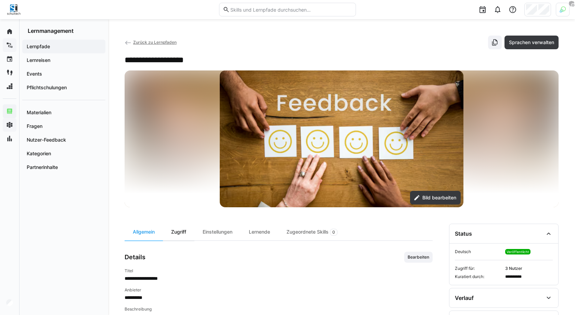
click at [176, 232] on div "Zugriff" at bounding box center [179, 232] width 32 height 17
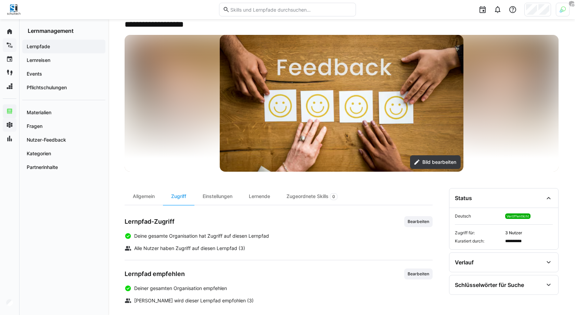
scroll to position [83, 0]
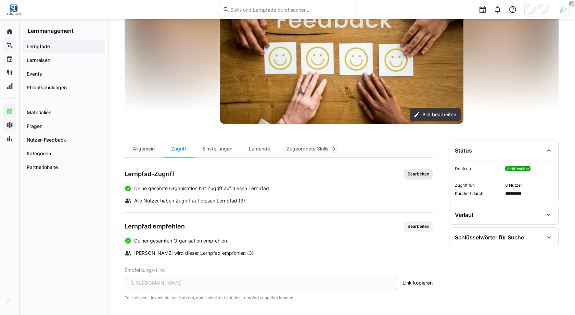
click at [419, 170] on span "Bearbeiten" at bounding box center [418, 174] width 28 height 11
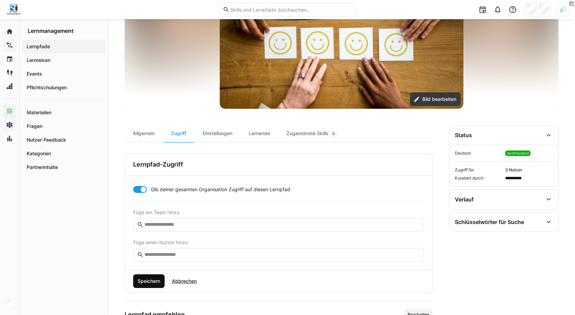
click at [156, 278] on span "Speichern" at bounding box center [149, 281] width 25 height 7
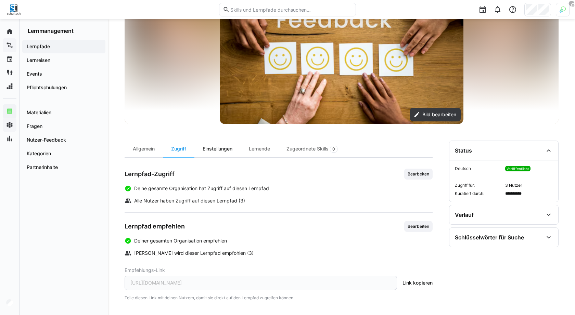
click at [236, 150] on div "Einstellungen" at bounding box center [218, 149] width 46 height 17
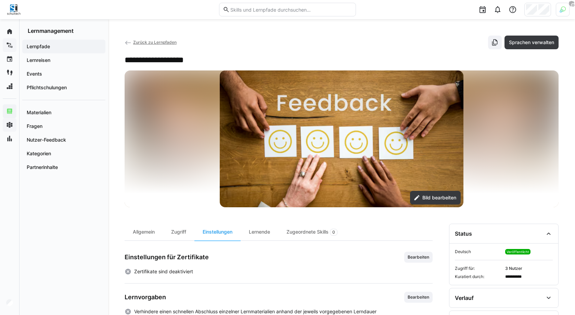
scroll to position [67, 0]
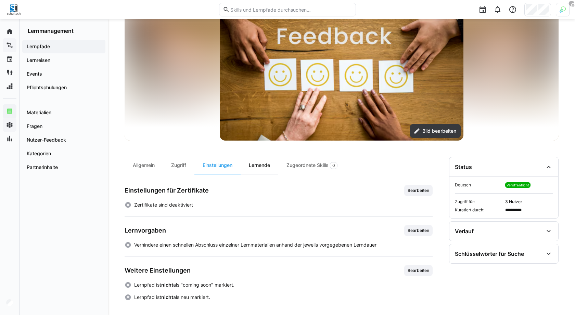
click at [258, 165] on div "Lernende" at bounding box center [260, 165] width 38 height 17
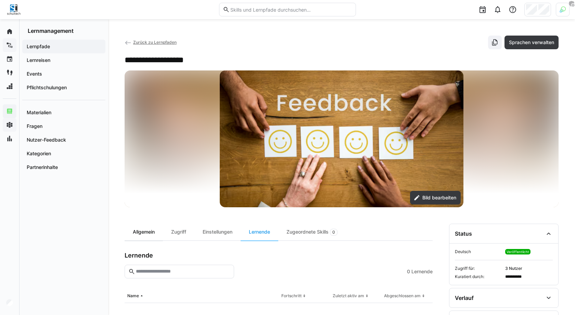
click at [139, 234] on div "Allgemein" at bounding box center [144, 232] width 38 height 17
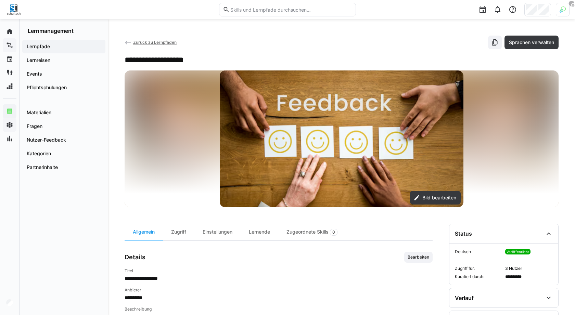
click at [169, 64] on h2 "**********" at bounding box center [164, 60] width 79 height 10
click at [169, 59] on h2 "**********" at bounding box center [164, 60] width 79 height 10
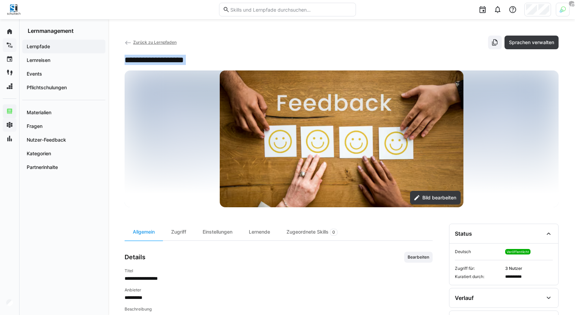
click at [169, 59] on h2 "**********" at bounding box center [164, 60] width 79 height 10
copy div "**********"
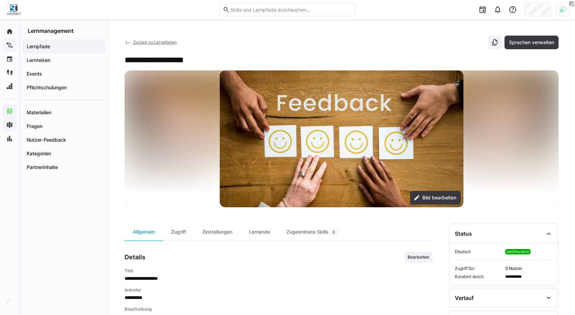
click at [269, 5] on eds-input at bounding box center [287, 10] width 137 height 14
click at [269, 9] on input "text" at bounding box center [291, 10] width 123 height 6
paste input "Effektives Feedback"
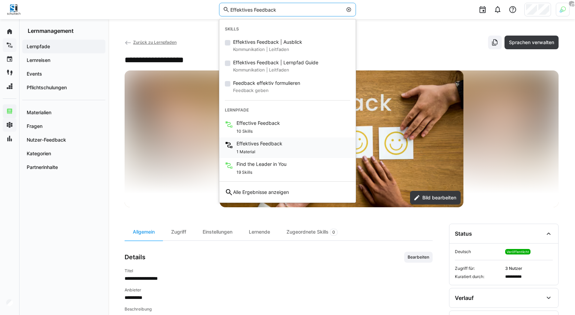
type input "Effektives Feedback"
click at [254, 149] on span "1 Material" at bounding box center [246, 151] width 19 height 5
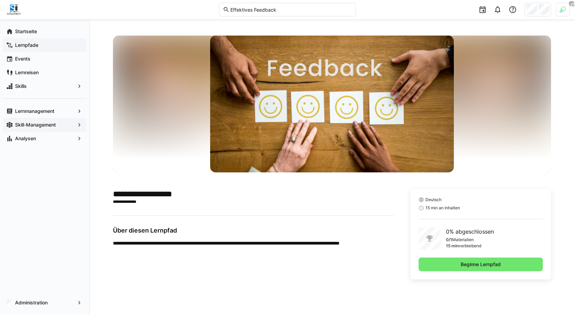
click at [51, 43] on span "Lernpfade" at bounding box center [48, 45] width 69 height 7
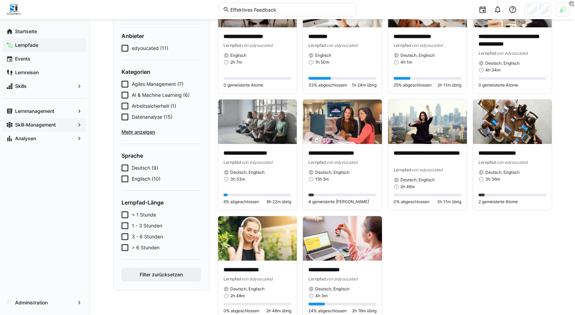
scroll to position [110, 0]
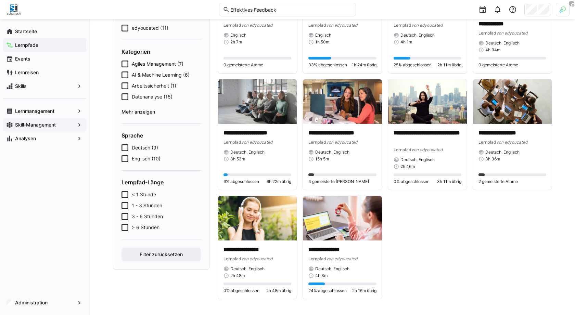
click at [152, 109] on span "Mehr anzeigen" at bounding box center [161, 112] width 79 height 7
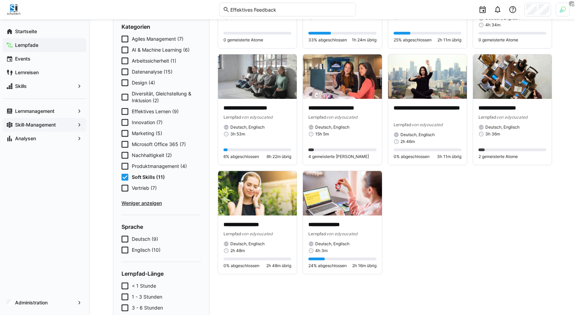
scroll to position [136, 0]
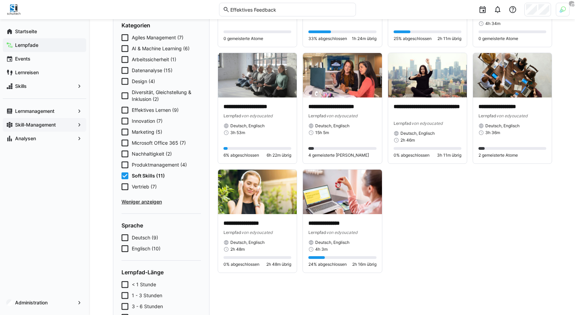
click at [411, 203] on app-cards-list "**********" at bounding box center [385, 104] width 335 height 337
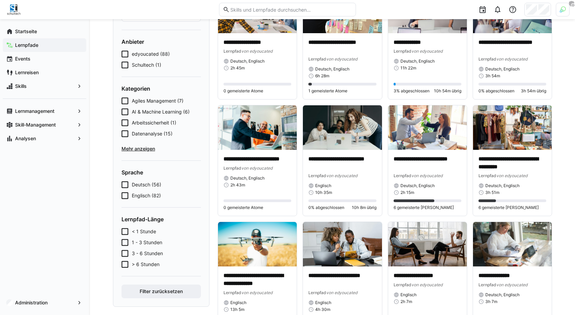
scroll to position [111, 0]
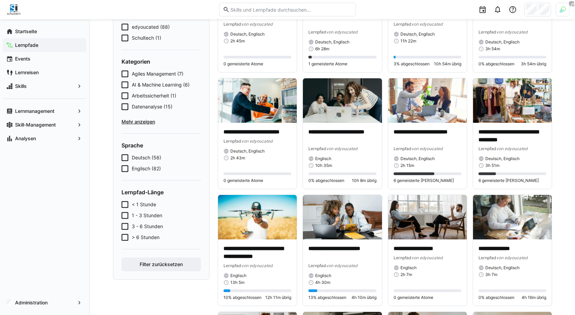
click at [143, 117] on div "Agiles Management (7) AI & Machine Learning (6) Arbeitssicherheit (1) Datenanal…" at bounding box center [161, 98] width 79 height 55
click at [144, 122] on span "Mehr anzeigen" at bounding box center [161, 121] width 79 height 7
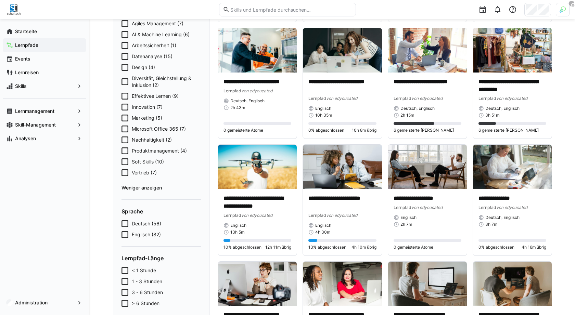
click at [148, 161] on span "Soft Skills (10)" at bounding box center [148, 162] width 32 height 7
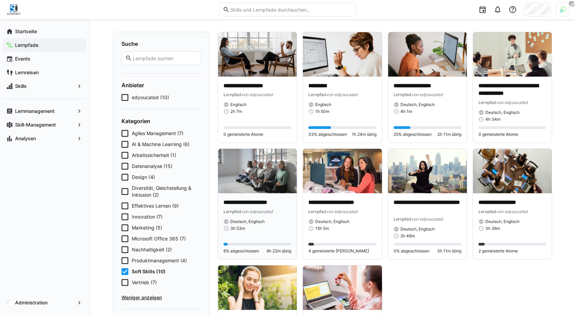
scroll to position [17, 0]
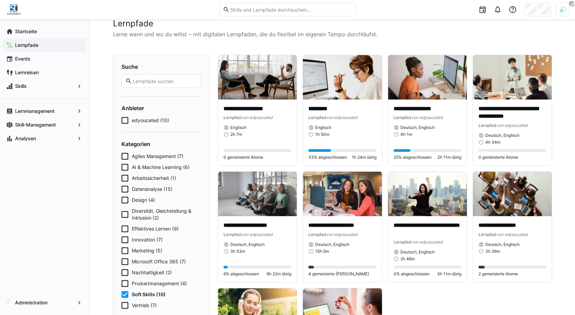
click at [148, 121] on span "edyoucated (10)" at bounding box center [150, 120] width 37 height 7
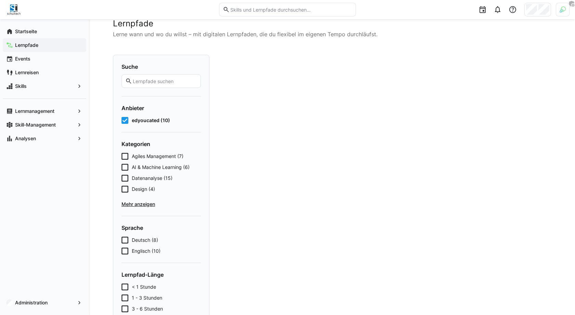
click at [148, 121] on span "edyoucated (10)" at bounding box center [151, 120] width 38 height 7
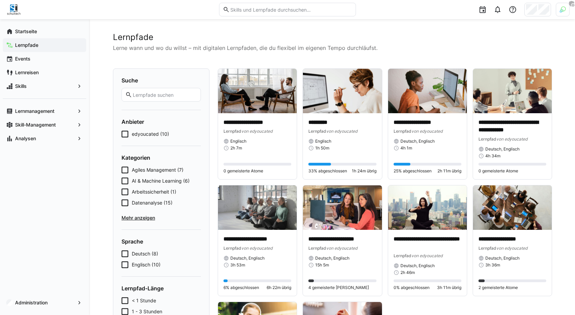
scroll to position [0, 0]
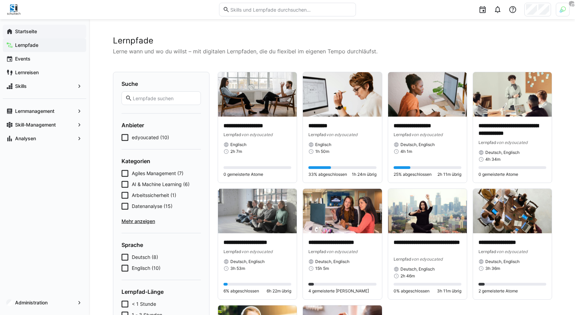
click at [43, 32] on span "Startseite" at bounding box center [48, 31] width 69 height 7
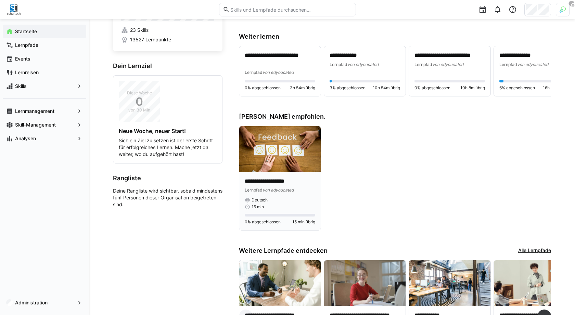
scroll to position [1, 0]
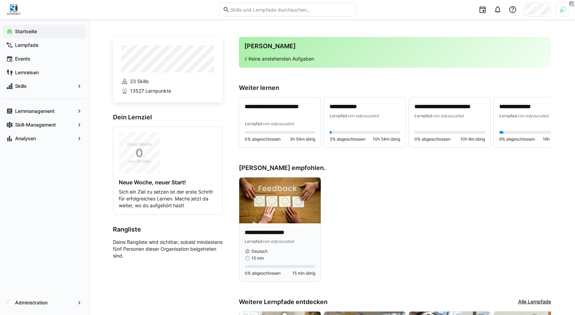
click at [285, 192] on img at bounding box center [280, 201] width 82 height 46
click at [284, 233] on p "**********" at bounding box center [280, 233] width 71 height 8
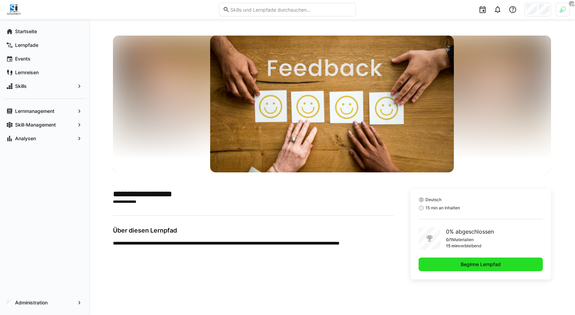
click at [444, 267] on span "Beginne Lernpfad" at bounding box center [481, 265] width 124 height 14
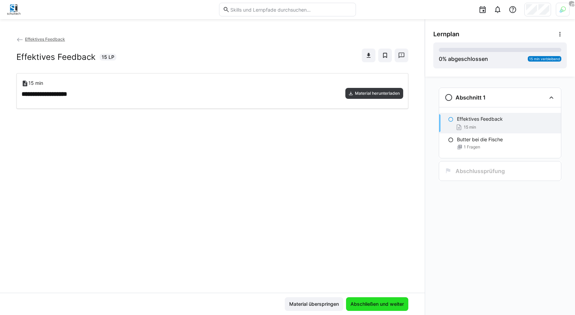
click at [370, 304] on span "Abschließen und weiter" at bounding box center [377, 304] width 55 height 7
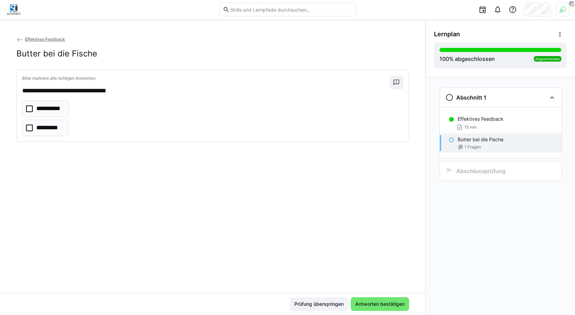
click at [34, 110] on eds-checkbox "**********" at bounding box center [45, 109] width 47 height 16
click at [36, 127] on p "*********" at bounding box center [49, 128] width 26 height 9
click at [43, 126] on p "*********" at bounding box center [49, 128] width 26 height 9
click at [387, 305] on span "Antworten bestätigen" at bounding box center [379, 304] width 51 height 7
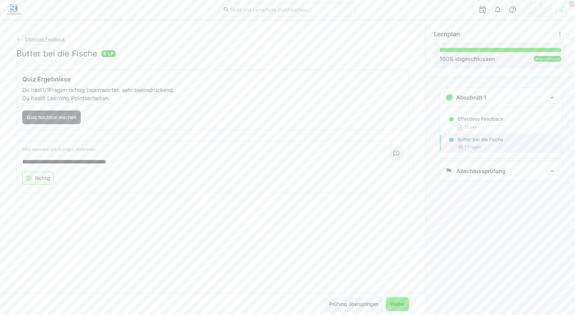
click at [396, 305] on span "Weiter" at bounding box center [397, 304] width 16 height 7
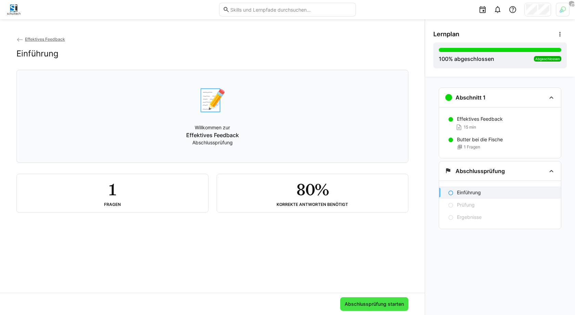
click at [371, 304] on span "Abschlussprüfung starten" at bounding box center [374, 304] width 61 height 7
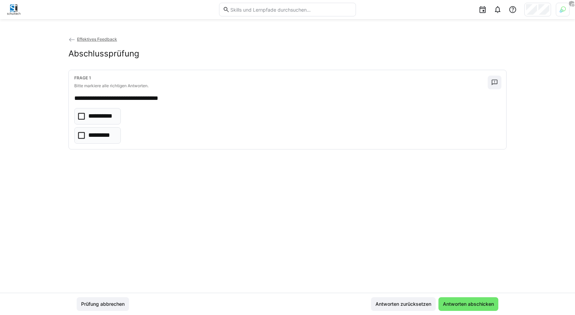
click at [100, 120] on p "**********" at bounding box center [101, 116] width 27 height 9
click at [456, 303] on span "Antworten abschicken" at bounding box center [468, 304] width 53 height 7
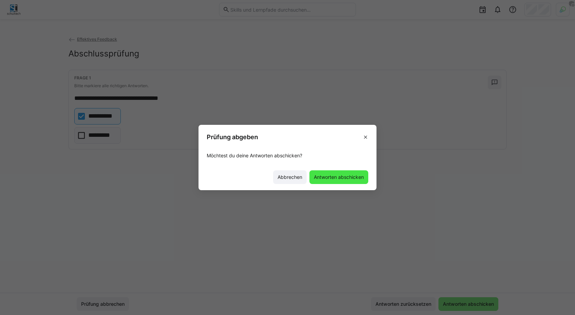
click at [349, 177] on span "Antworten abschicken" at bounding box center [339, 177] width 52 height 7
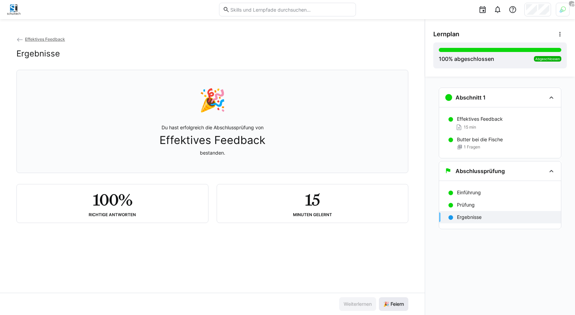
click at [388, 301] on span "🎉 Feiern" at bounding box center [393, 305] width 29 height 14
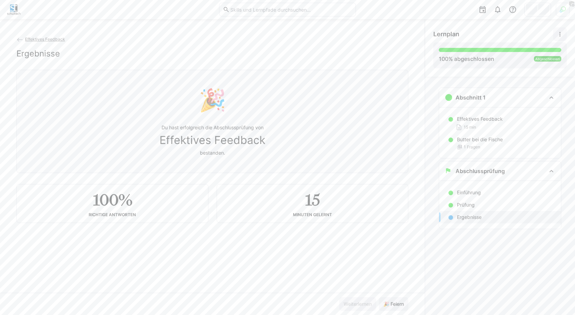
click at [562, 38] on span at bounding box center [560, 34] width 14 height 14
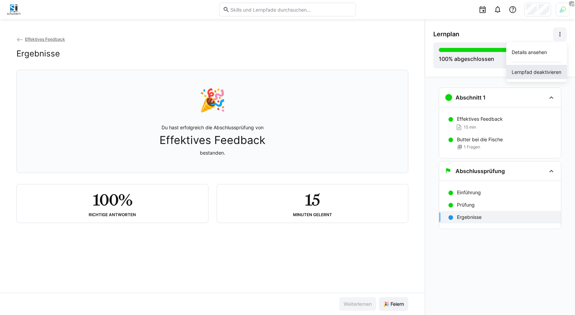
click at [545, 74] on div "Lernpfad deaktivieren" at bounding box center [537, 72] width 50 height 7
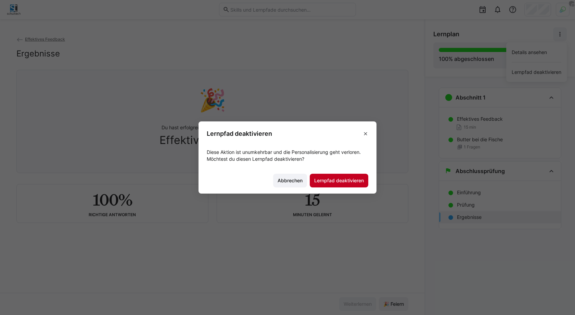
click at [353, 175] on span "Lernpfad deaktivieren" at bounding box center [339, 181] width 59 height 14
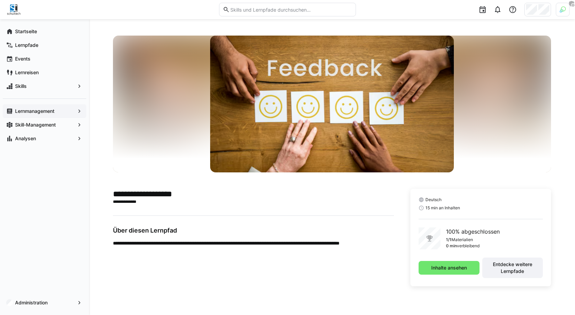
click at [0, 0] on app-navigation-label "Lernmanagement" at bounding box center [0, 0] width 0 height 0
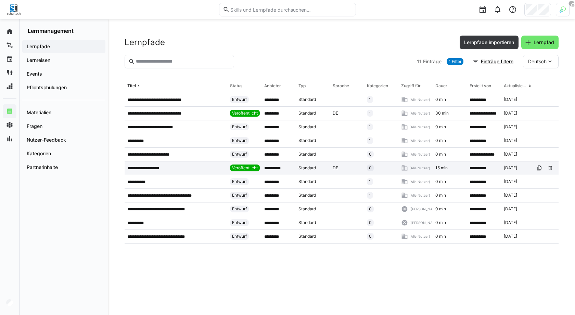
click at [155, 169] on p "**********" at bounding box center [147, 168] width 40 height 5
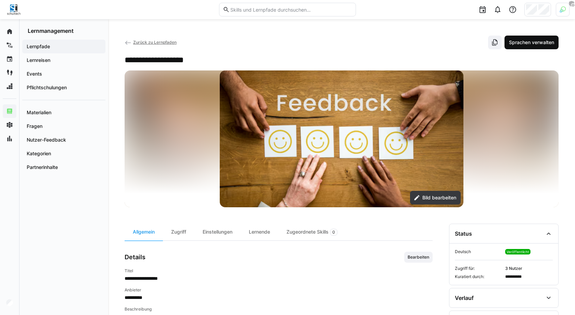
click at [545, 42] on span "Sprachen verwalten" at bounding box center [531, 42] width 47 height 7
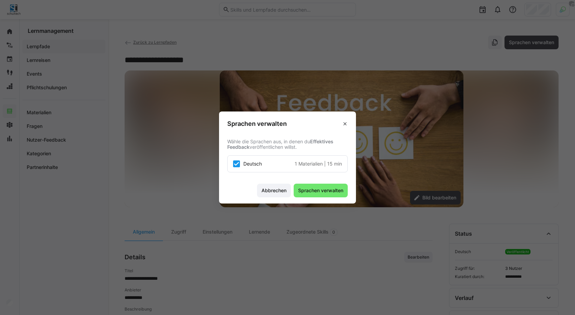
click at [260, 162] on span "Deutsch" at bounding box center [252, 164] width 18 height 7
click at [260, 190] on span "Abbrechen" at bounding box center [274, 191] width 34 height 14
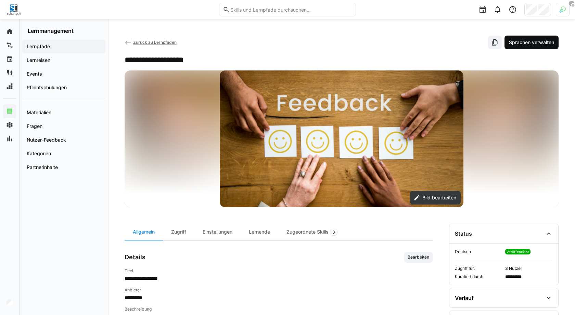
click at [530, 46] on span "Sprachen verwalten" at bounding box center [532, 43] width 54 height 14
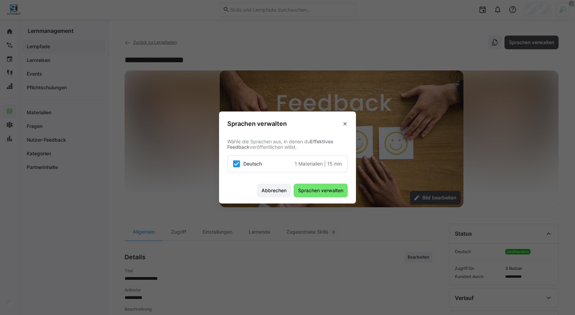
click at [233, 165] on icon at bounding box center [236, 164] width 7 height 7
click at [320, 196] on span "Sprachen verwalten" at bounding box center [321, 191] width 54 height 14
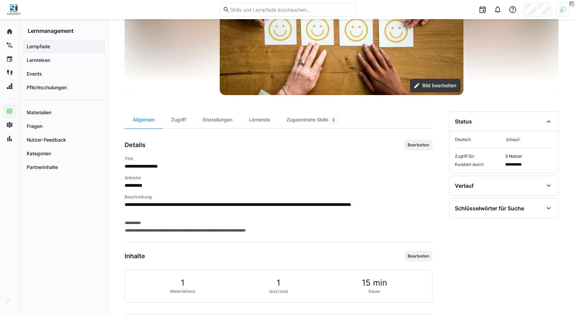
scroll to position [141, 0]
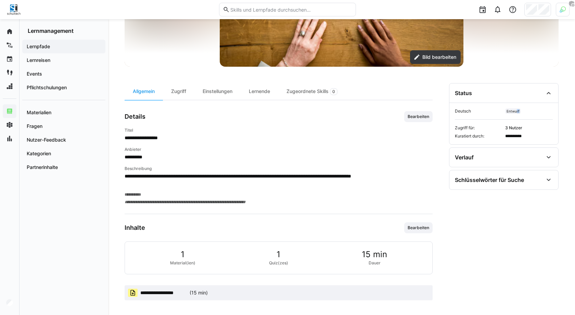
drag, startPoint x: 513, startPoint y: 113, endPoint x: 517, endPoint y: 110, distance: 4.9
click at [517, 110] on span "Entwurf" at bounding box center [513, 111] width 16 height 5
click at [514, 129] on span "3 Nutzer" at bounding box center [529, 127] width 48 height 5
click at [515, 158] on div "Verlauf" at bounding box center [499, 157] width 88 height 8
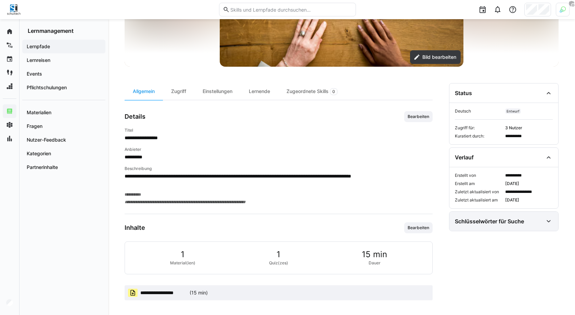
click at [477, 218] on div "Schlüsselwörter für Suche" at bounding box center [489, 221] width 69 height 7
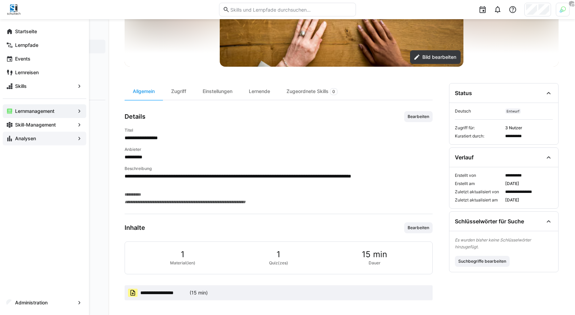
click at [28, 142] on span "Analysen" at bounding box center [44, 138] width 61 height 7
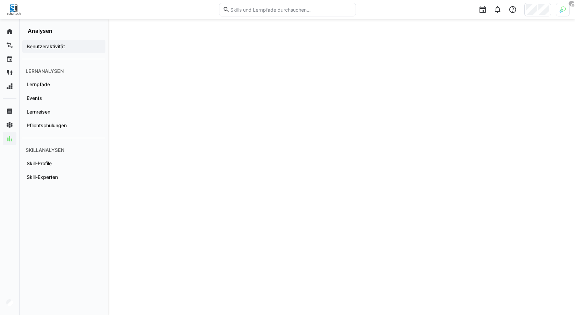
scroll to position [708, 0]
click at [52, 84] on span "Lernpfade" at bounding box center [64, 84] width 76 height 7
click at [73, 100] on span "Events" at bounding box center [64, 98] width 76 height 7
click at [0, 0] on app-navigation-label "Pflichtschulungen" at bounding box center [0, 0] width 0 height 0
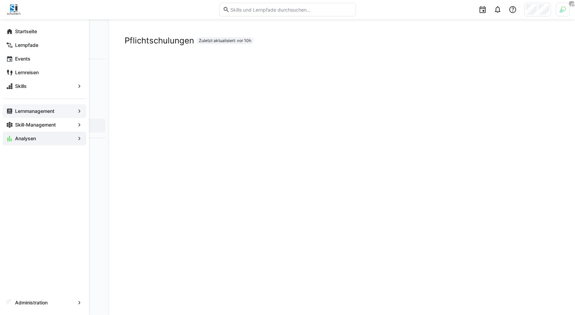
click at [0, 0] on app-navigation-label "Lernmanagement" at bounding box center [0, 0] width 0 height 0
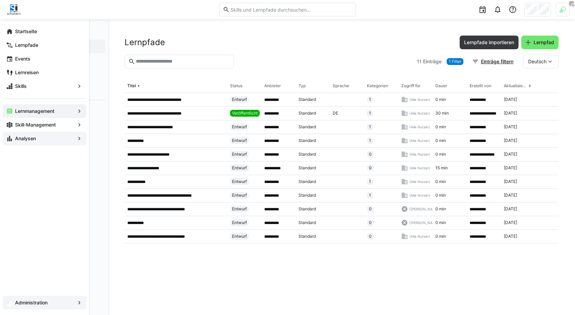
click at [43, 306] on span "Administration" at bounding box center [44, 303] width 61 height 7
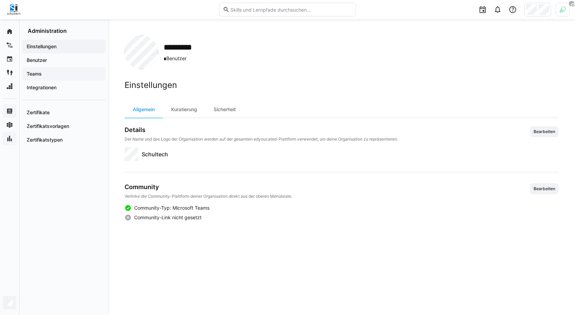
click at [47, 77] on span "Teams" at bounding box center [64, 74] width 76 height 7
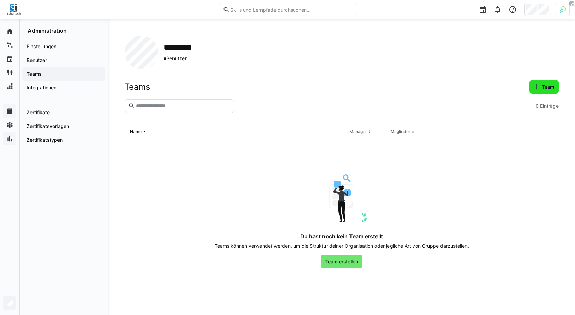
click at [550, 89] on span "Team" at bounding box center [548, 87] width 14 height 7
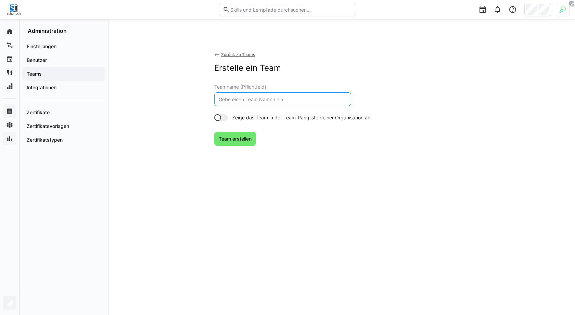
click at [245, 98] on input "text" at bounding box center [282, 99] width 129 height 6
type input "Vertrieb"
click at [228, 141] on span "Team erstellen" at bounding box center [235, 139] width 35 height 7
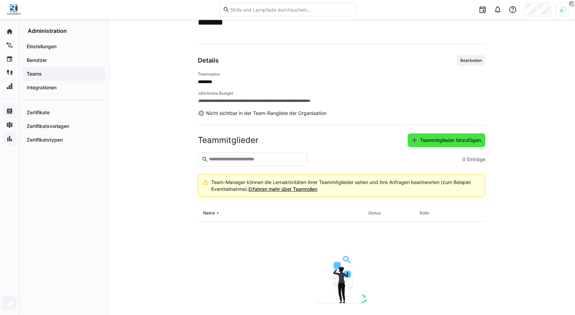
scroll to position [19, 0]
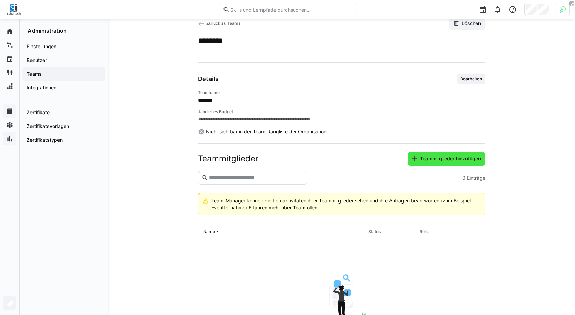
click at [446, 162] on span "Teammitglieder hinzufügen" at bounding box center [447, 159] width 78 height 14
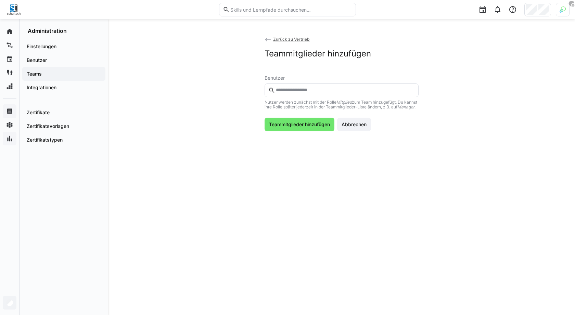
click at [324, 93] on input "text" at bounding box center [345, 90] width 140 height 6
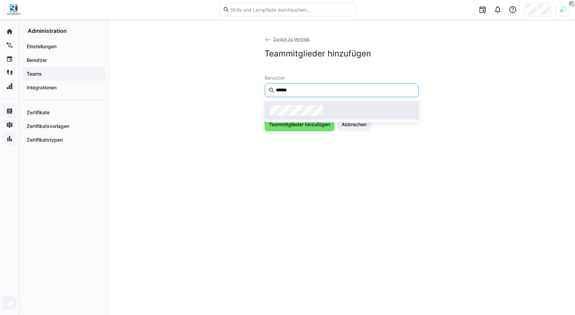
type input "******"
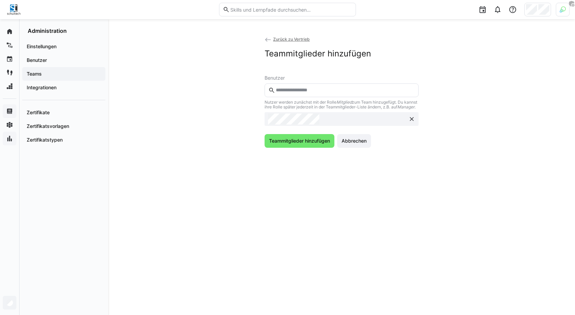
click at [311, 137] on div "Benutzer Nutzer werden zunächst mit der Rolle Mitglied zum Team hinzugefügt. Du…" at bounding box center [342, 111] width 154 height 73
click at [311, 141] on span "Teammitglieder hinzufügen" at bounding box center [300, 141] width 70 height 14
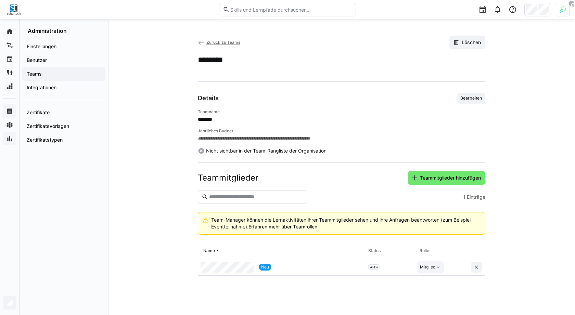
click at [436, 269] on div "Mitglied" at bounding box center [430, 268] width 27 height 12
click at [384, 293] on app-restricted-column-layout "**********" at bounding box center [342, 167] width 288 height 263
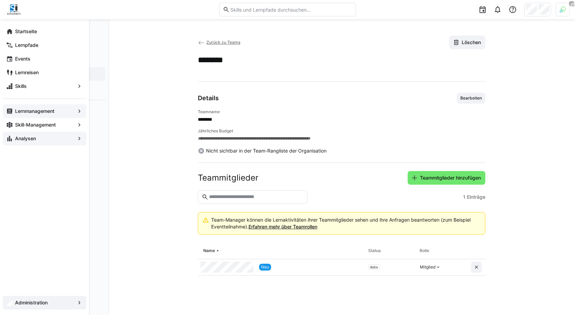
click at [0, 0] on app-navigation-label "Lernmanagement" at bounding box center [0, 0] width 0 height 0
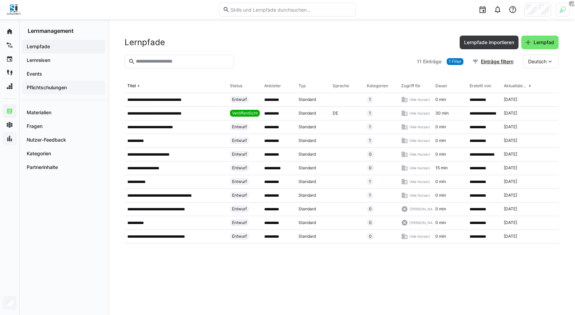
click at [0, 0] on app-navigation-label "Pflichtschulungen" at bounding box center [0, 0] width 0 height 0
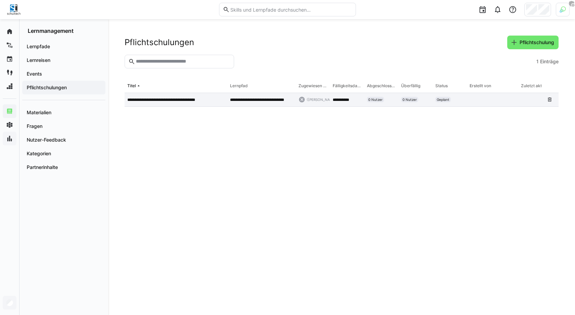
click at [192, 104] on div "**********" at bounding box center [176, 100] width 103 height 14
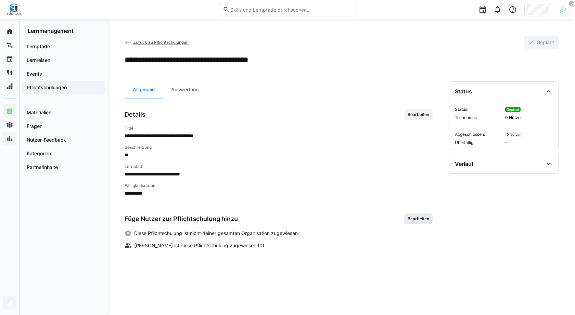
click at [427, 220] on span "Bearbeiten" at bounding box center [418, 218] width 23 height 5
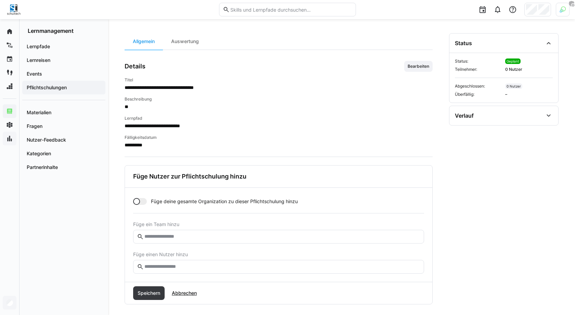
scroll to position [52, 0]
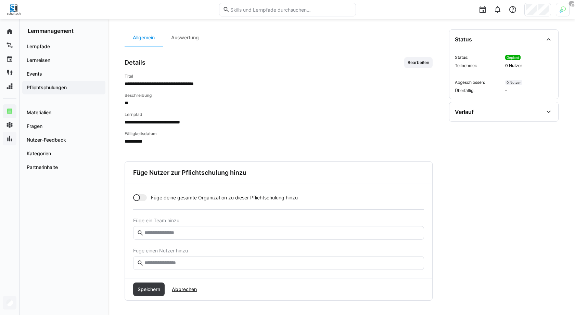
click at [138, 198] on div at bounding box center [136, 198] width 7 height 7
click at [140, 198] on div at bounding box center [143, 198] width 7 height 7
click at [181, 232] on input "text" at bounding box center [282, 233] width 277 height 6
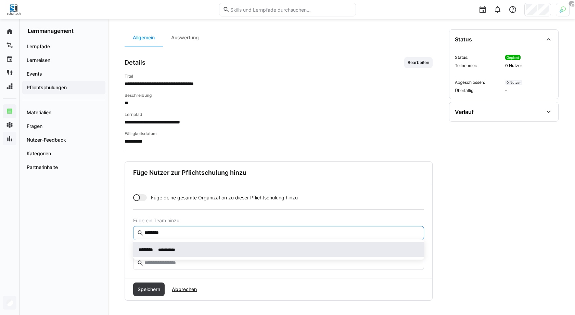
type input "********"
click at [175, 252] on span "**********" at bounding box center [166, 249] width 17 height 7
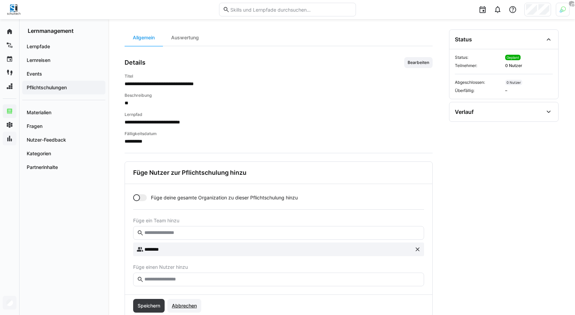
click at [189, 303] on span "Abbrechen" at bounding box center [184, 306] width 27 height 7
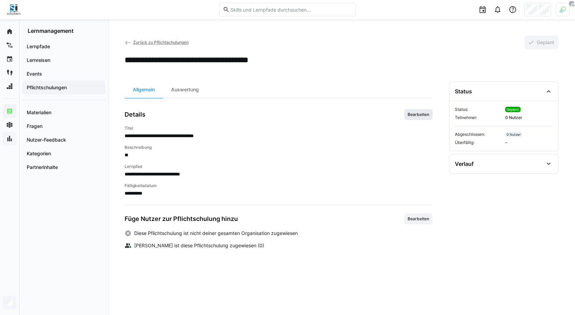
click at [419, 115] on span "Bearbeiten" at bounding box center [418, 114] width 23 height 5
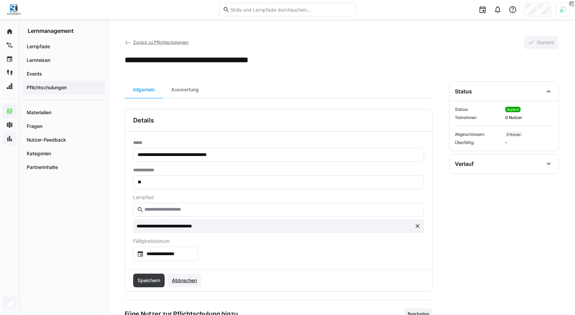
click at [188, 283] on span "Abbrechen" at bounding box center [184, 280] width 27 height 7
